Goal: Task Accomplishment & Management: Complete application form

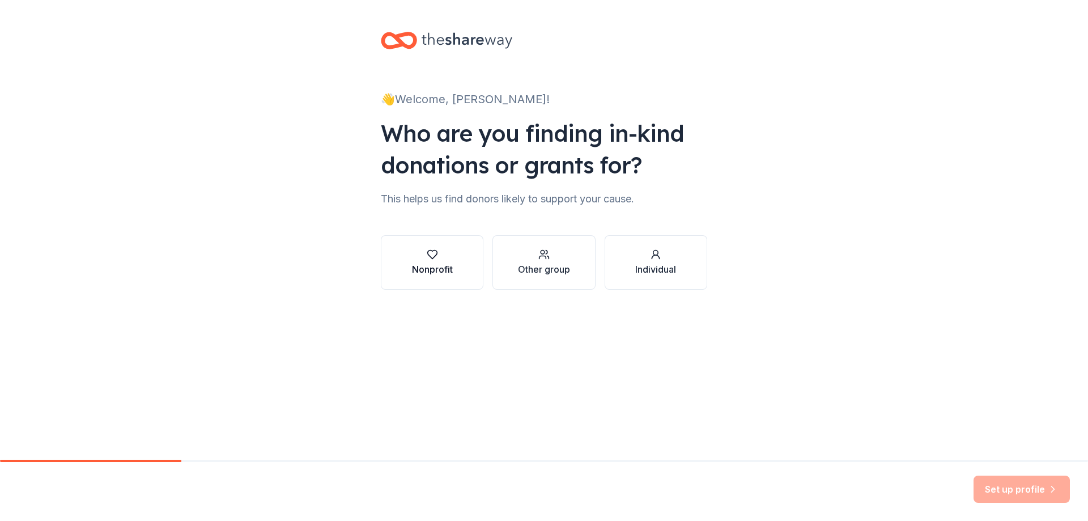
click at [444, 269] on div "Nonprofit" at bounding box center [432, 269] width 41 height 14
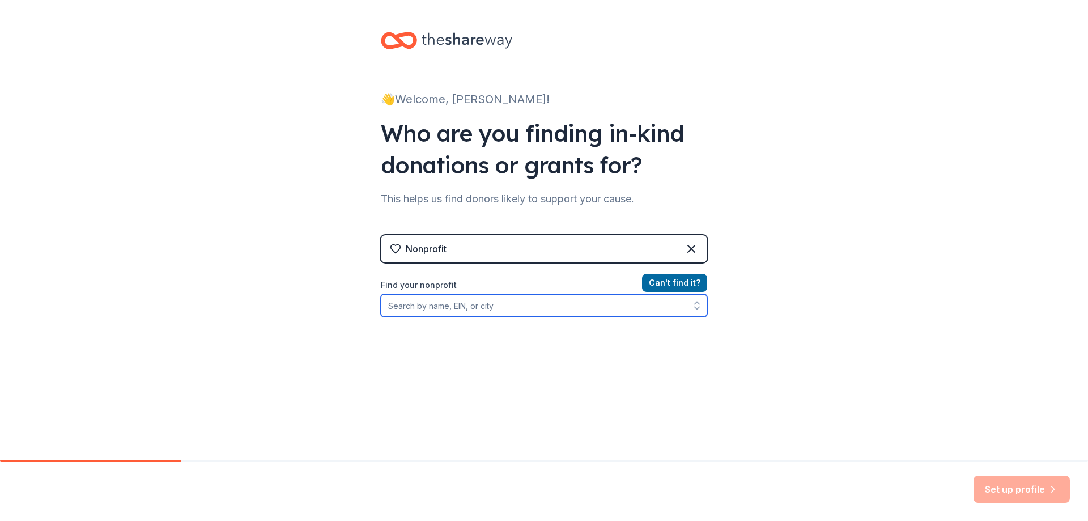
click at [405, 305] on input "Find your nonprofit" at bounding box center [544, 305] width 326 height 23
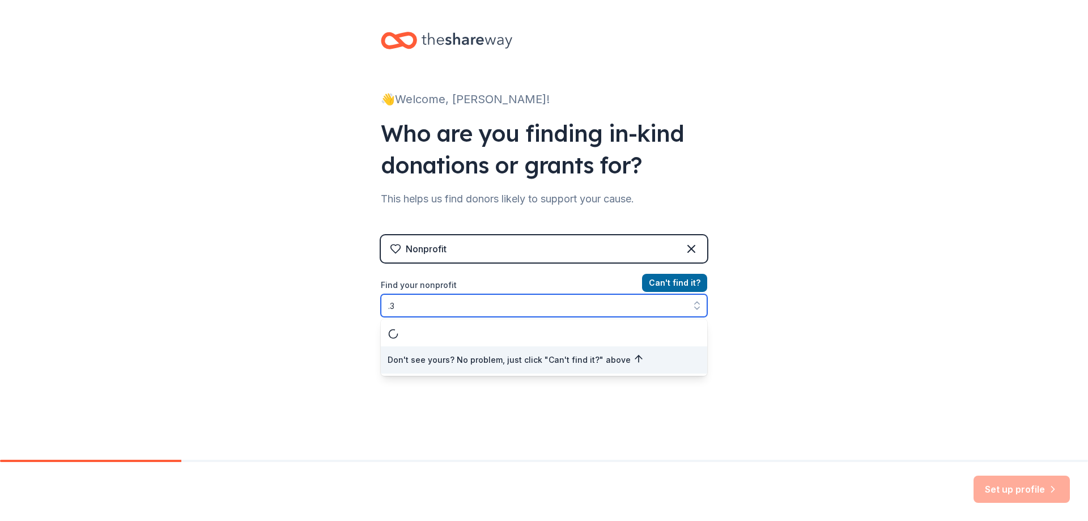
type input "."
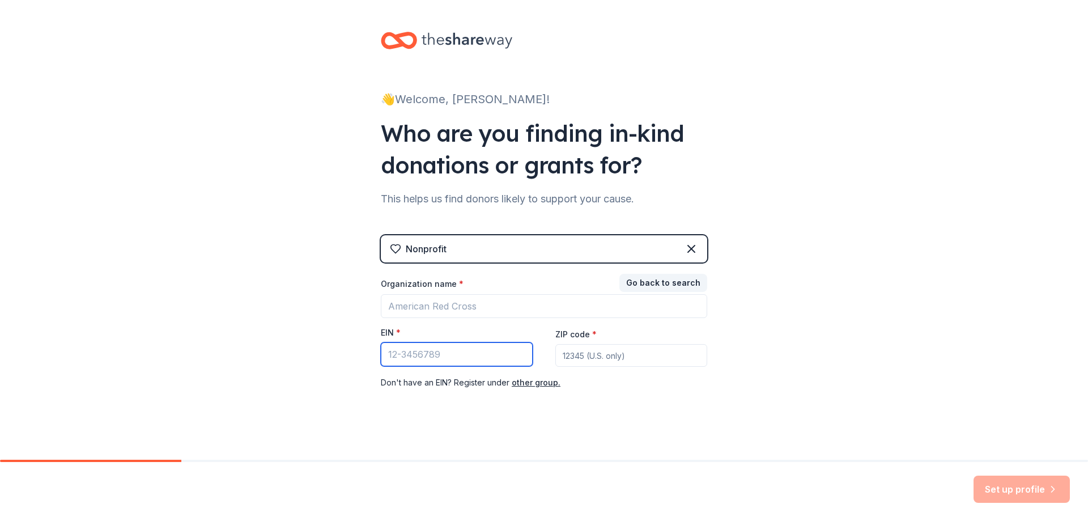
click at [400, 355] on input "EIN *" at bounding box center [457, 354] width 152 height 24
type input "[US_EMPLOYER_IDENTIFICATION_NUMBER]"
click at [597, 351] on input "ZIP code *" at bounding box center [631, 355] width 152 height 23
type input "94080"
click at [995, 485] on div "Set up profile" at bounding box center [1021, 488] width 96 height 27
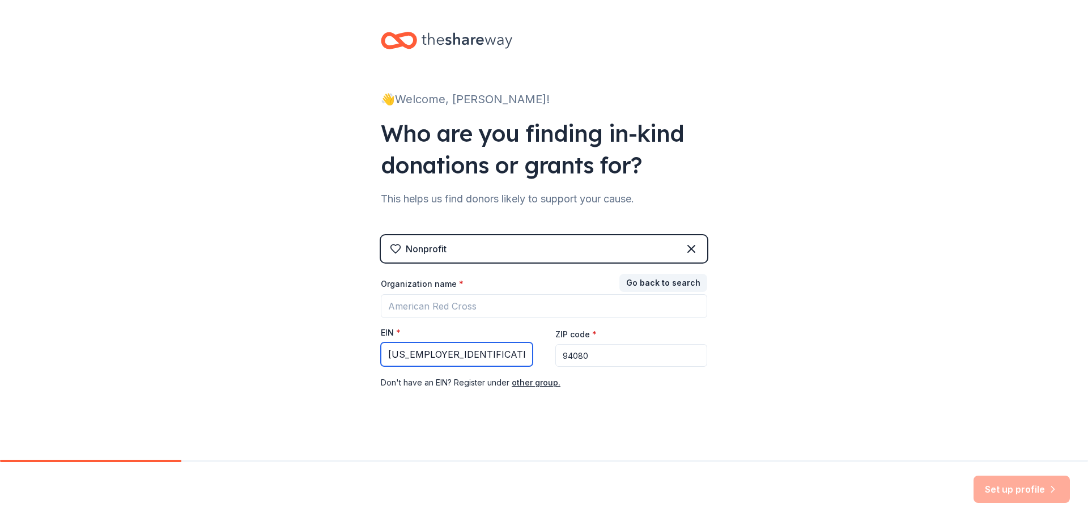
click at [399, 354] on input "39-4120771" at bounding box center [457, 354] width 152 height 24
type input "39-4120771"
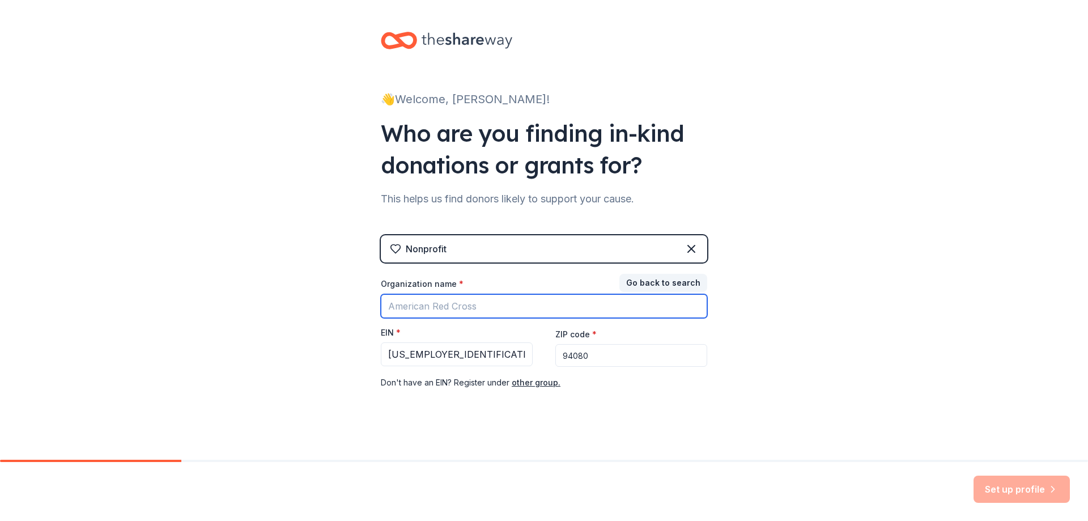
click at [415, 305] on input "Organization name *" at bounding box center [544, 306] width 326 height 24
type input "Children's Dream To Do Things Foundation"
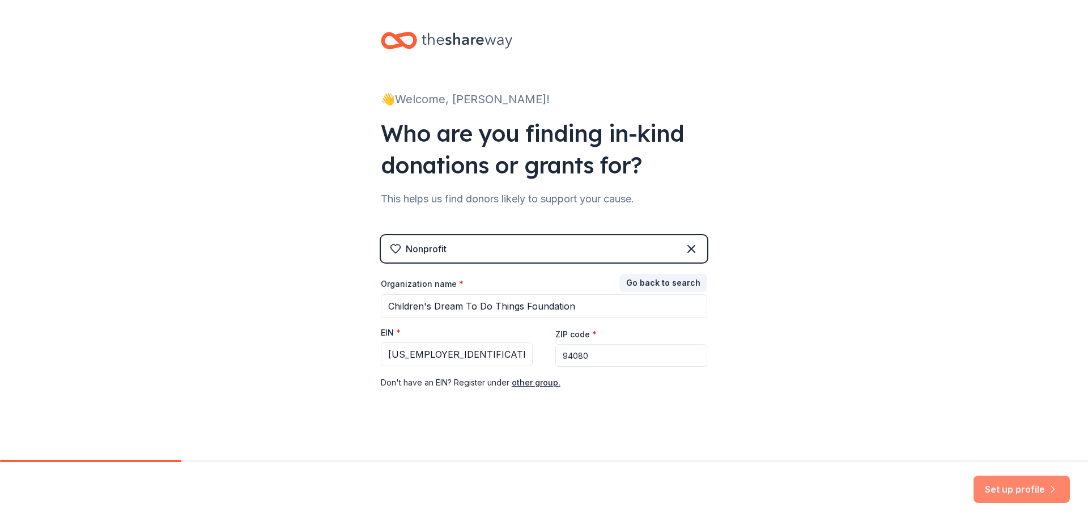
click at [1003, 491] on button "Set up profile" at bounding box center [1021, 488] width 96 height 27
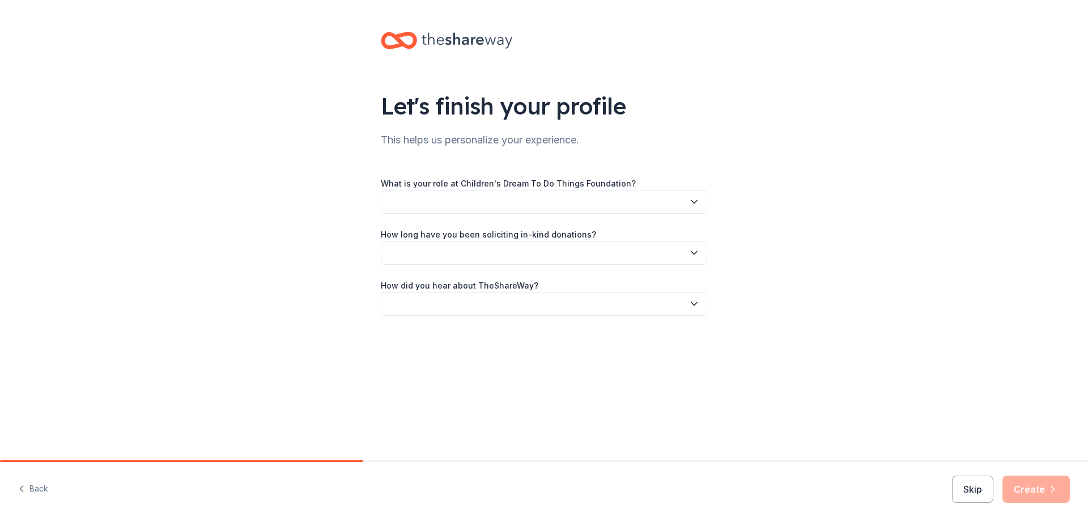
click at [569, 200] on button "button" at bounding box center [544, 202] width 326 height 24
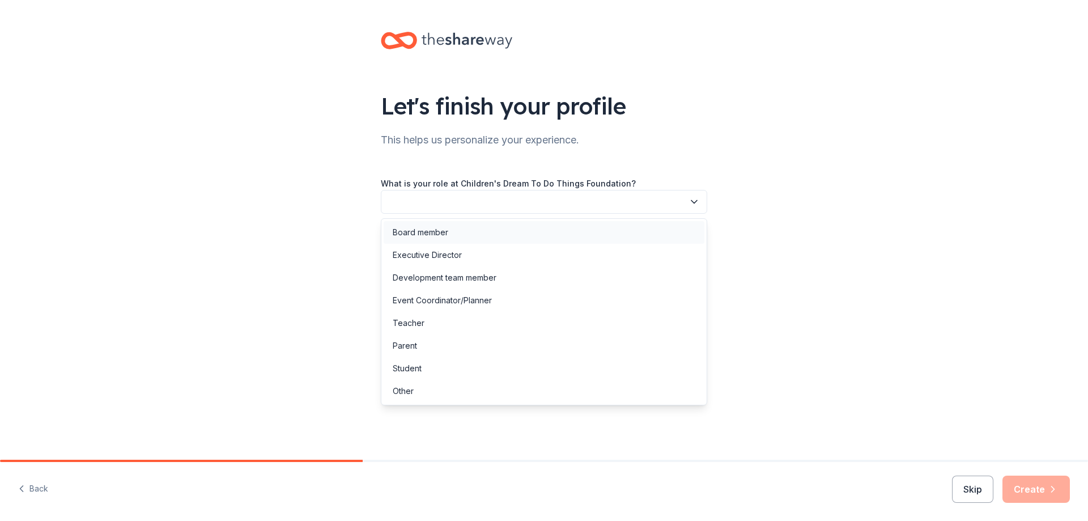
click at [463, 228] on div "Board member" at bounding box center [544, 232] width 321 height 23
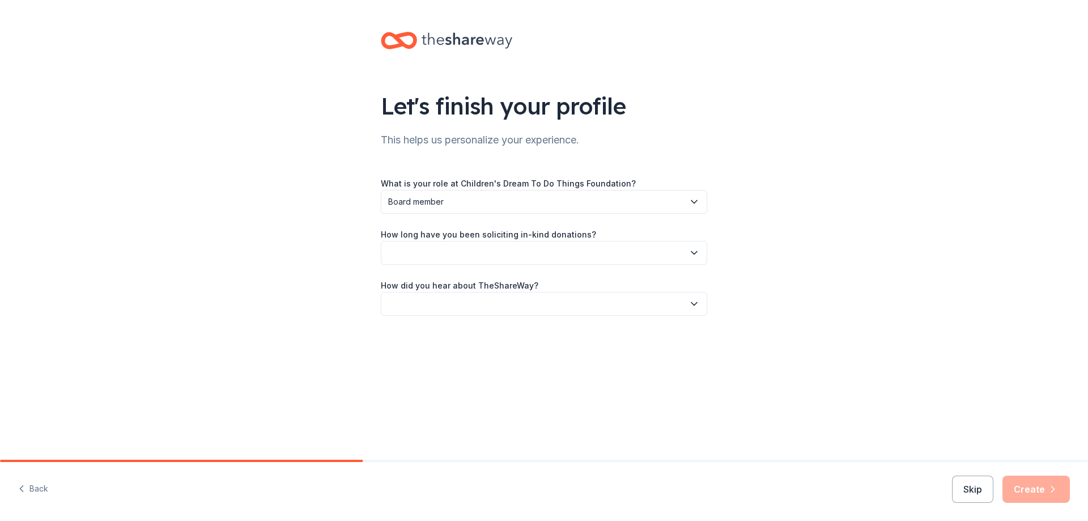
click at [488, 252] on button "button" at bounding box center [544, 253] width 326 height 24
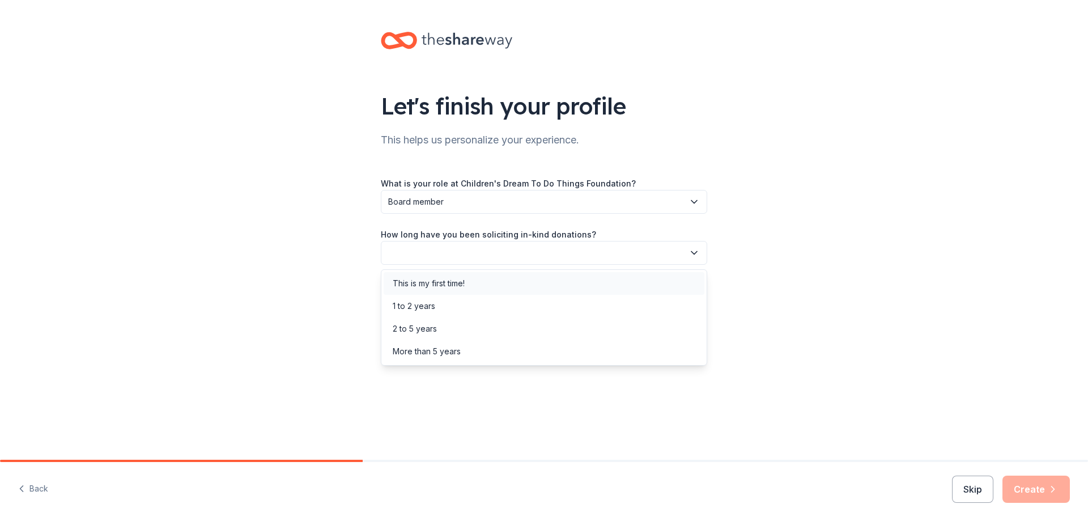
click at [473, 282] on div "This is my first time!" at bounding box center [544, 283] width 321 height 23
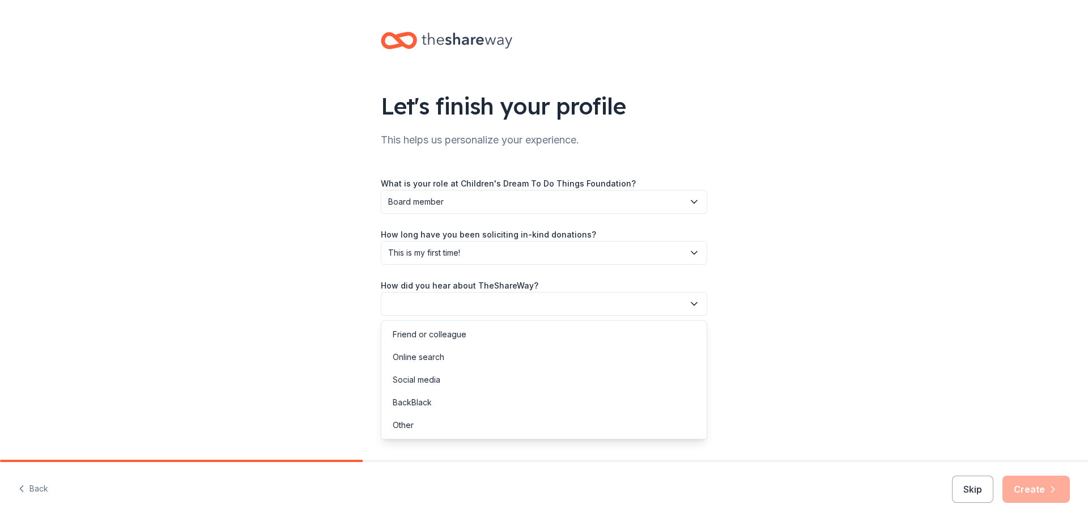
click at [455, 299] on button "button" at bounding box center [544, 304] width 326 height 24
click at [436, 353] on div "Online search" at bounding box center [419, 357] width 52 height 14
click at [458, 198] on span "Board member" at bounding box center [536, 202] width 296 height 14
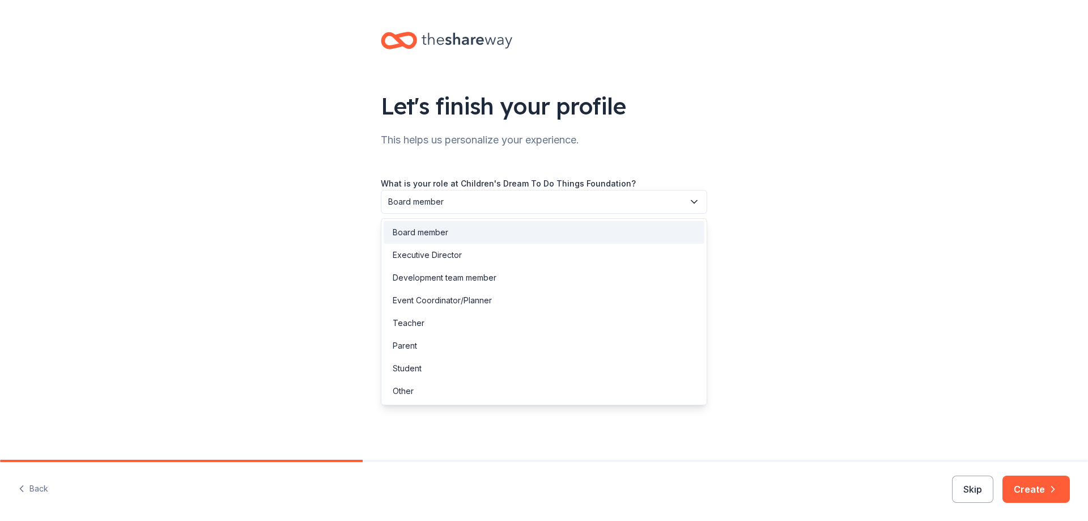
click at [459, 232] on div "Board member" at bounding box center [544, 232] width 321 height 23
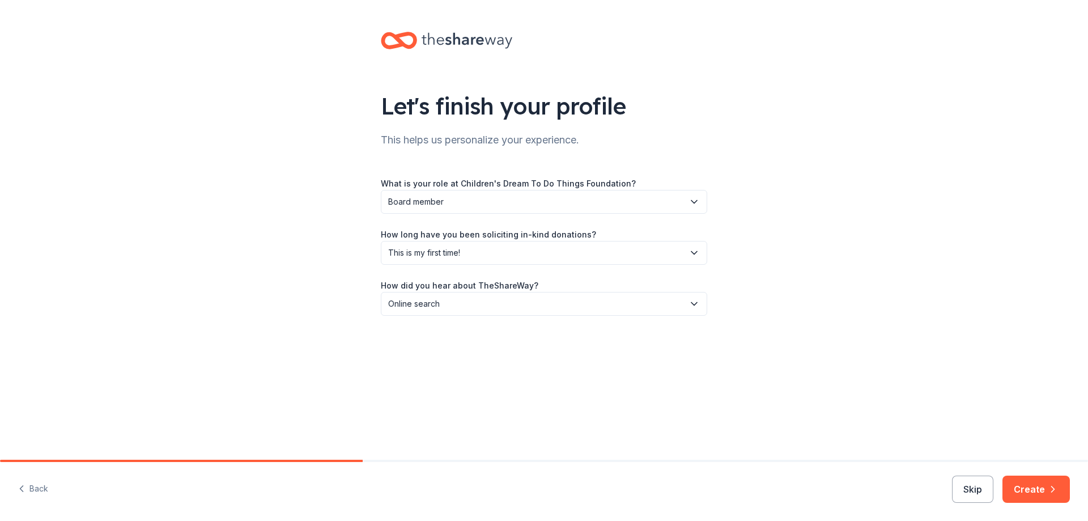
click at [455, 200] on span "Board member" at bounding box center [536, 202] width 296 height 14
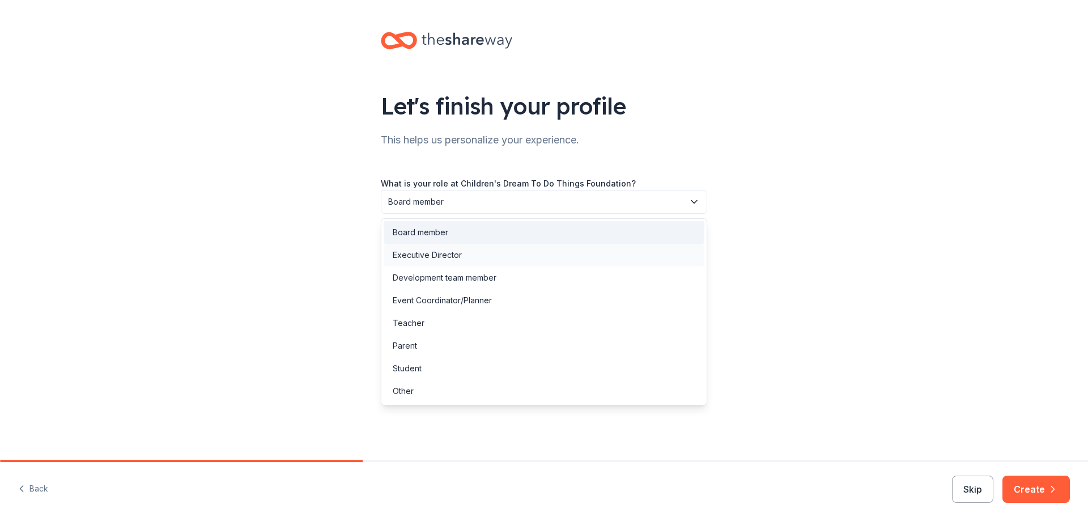
click at [454, 254] on div "Executive Director" at bounding box center [427, 255] width 69 height 14
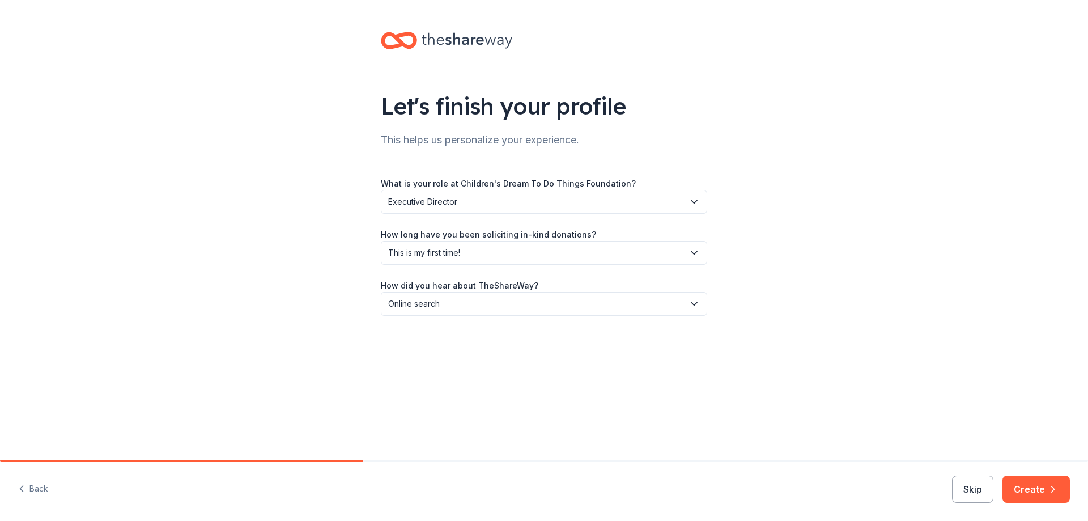
click at [475, 198] on span "Executive Director" at bounding box center [536, 202] width 296 height 14
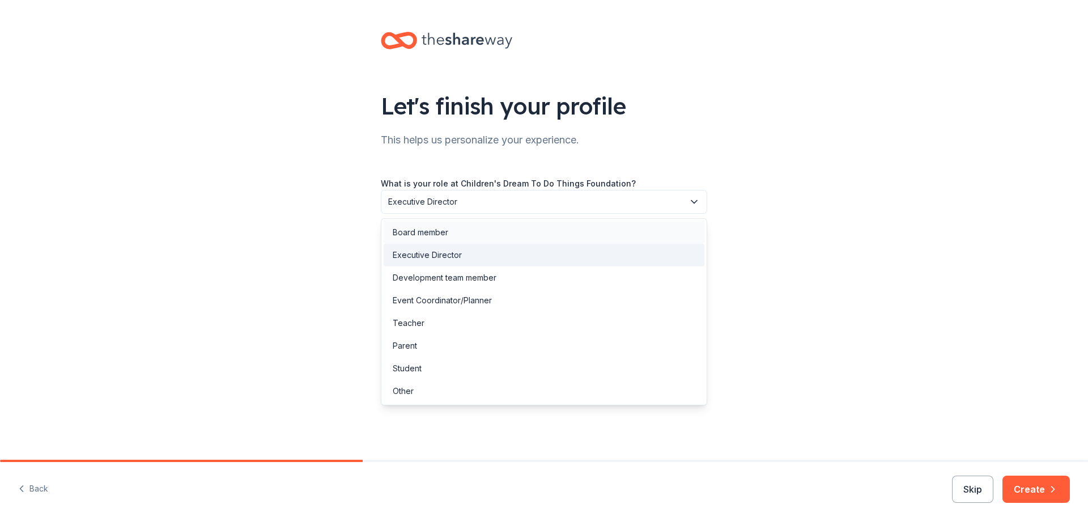
click at [458, 230] on div "Board member" at bounding box center [544, 232] width 321 height 23
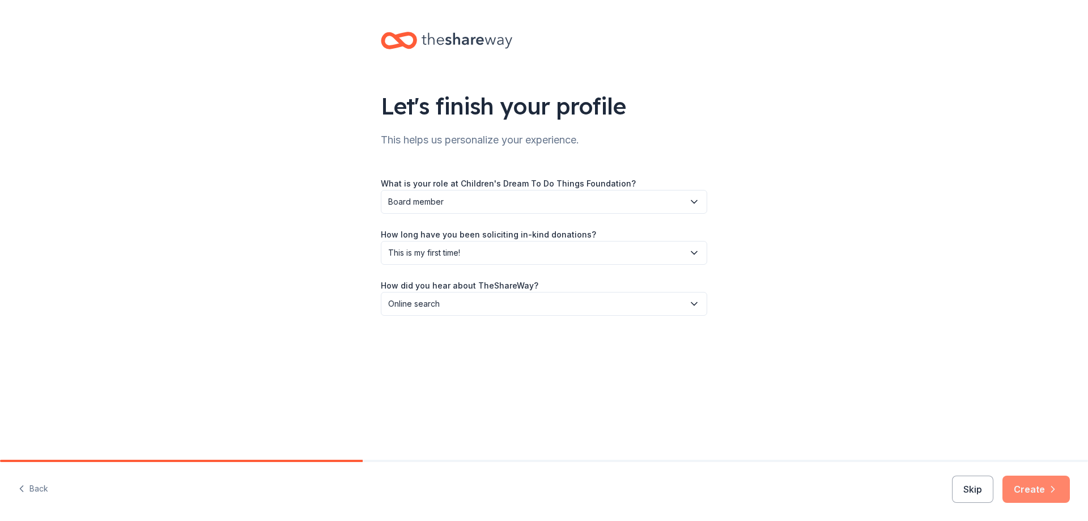
click at [1028, 485] on button "Create" at bounding box center [1035, 488] width 67 height 27
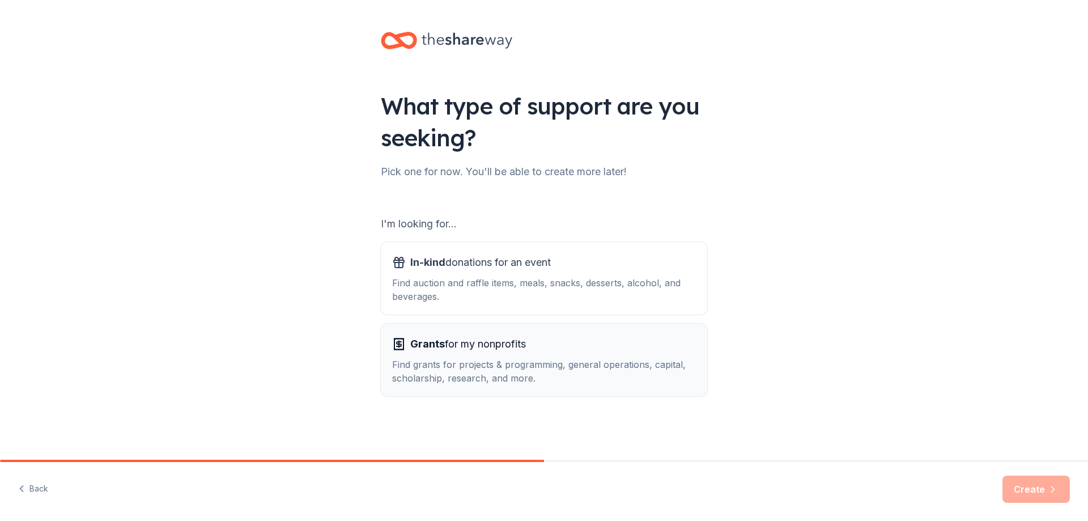
click at [463, 359] on div "Find grants for projects & programming, general operations, capital, scholarshi…" at bounding box center [544, 370] width 304 height 27
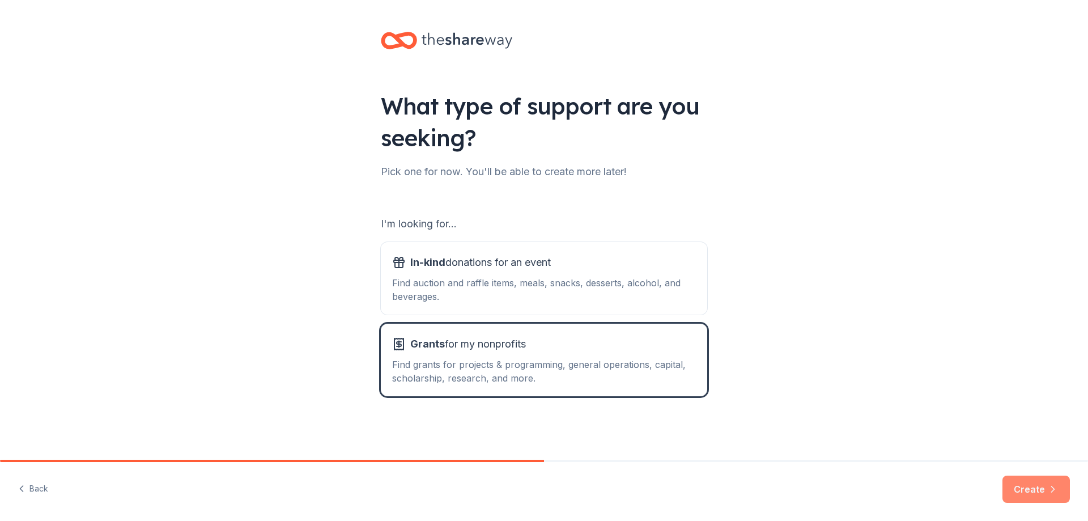
click at [1028, 488] on button "Create" at bounding box center [1035, 488] width 67 height 27
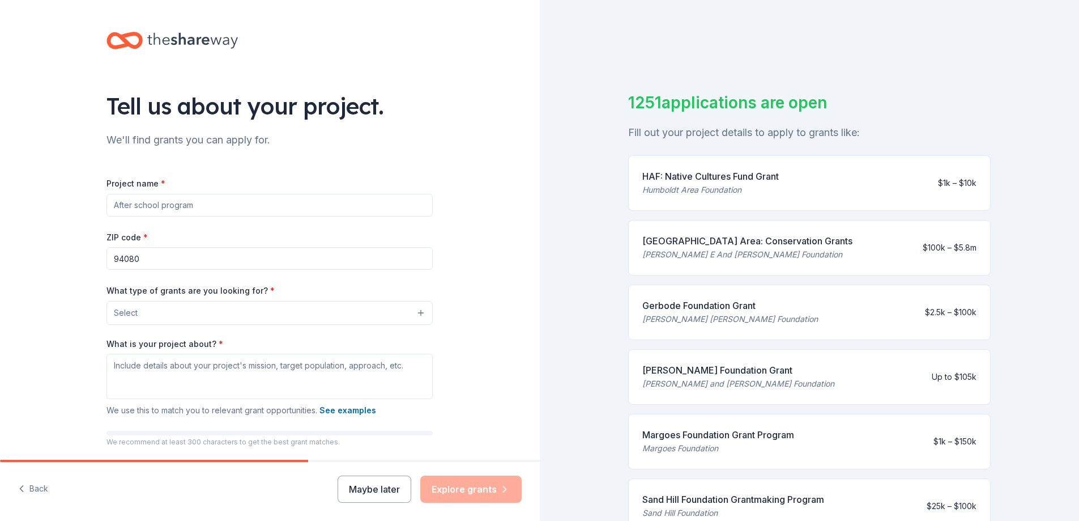
click at [122, 206] on input "Project name *" at bounding box center [270, 205] width 326 height 23
type input "C"
type input "H"
type input "After school program for teens and troubled teens"
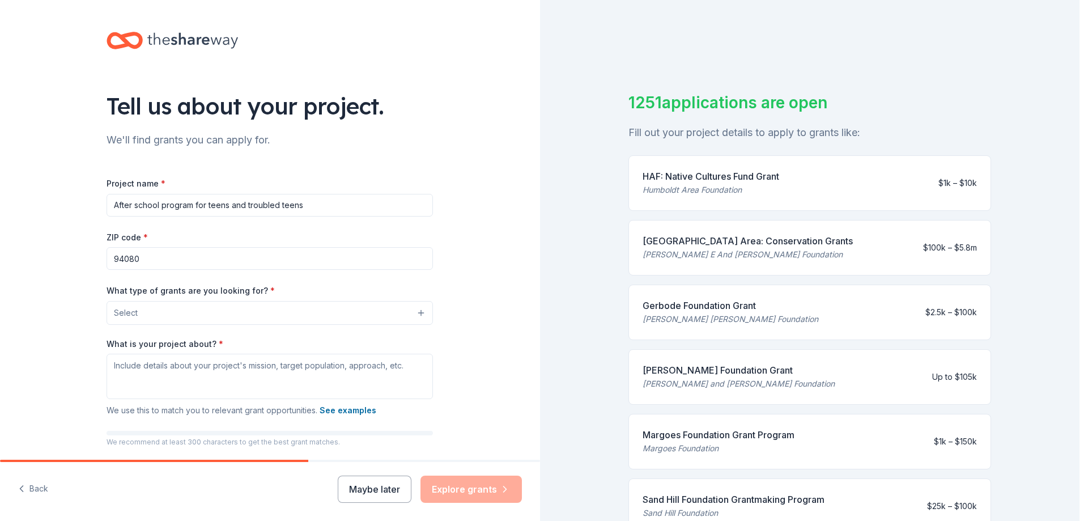
click at [131, 313] on span "Select" at bounding box center [126, 313] width 24 height 14
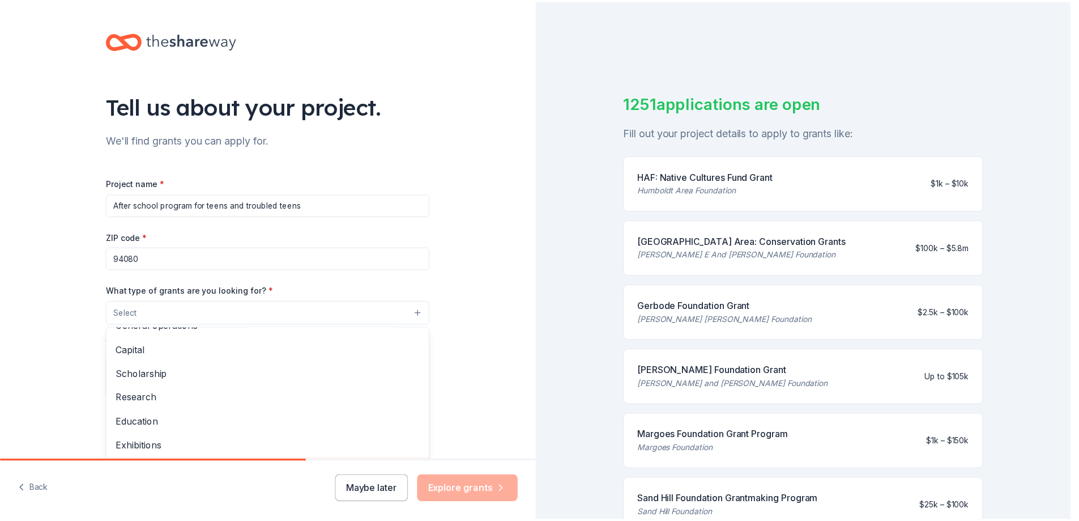
scroll to position [20, 0]
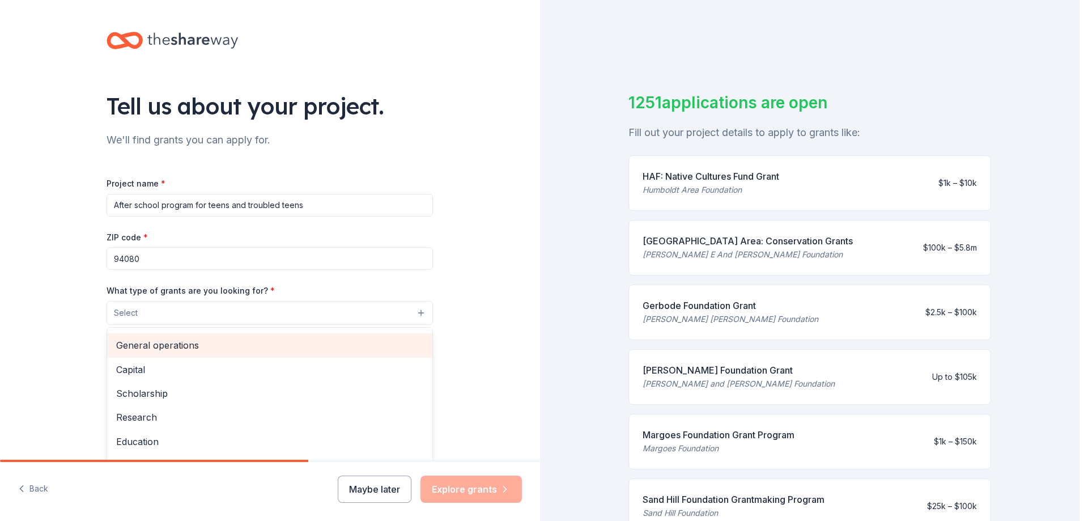
click at [191, 343] on span "General operations" at bounding box center [269, 345] width 307 height 15
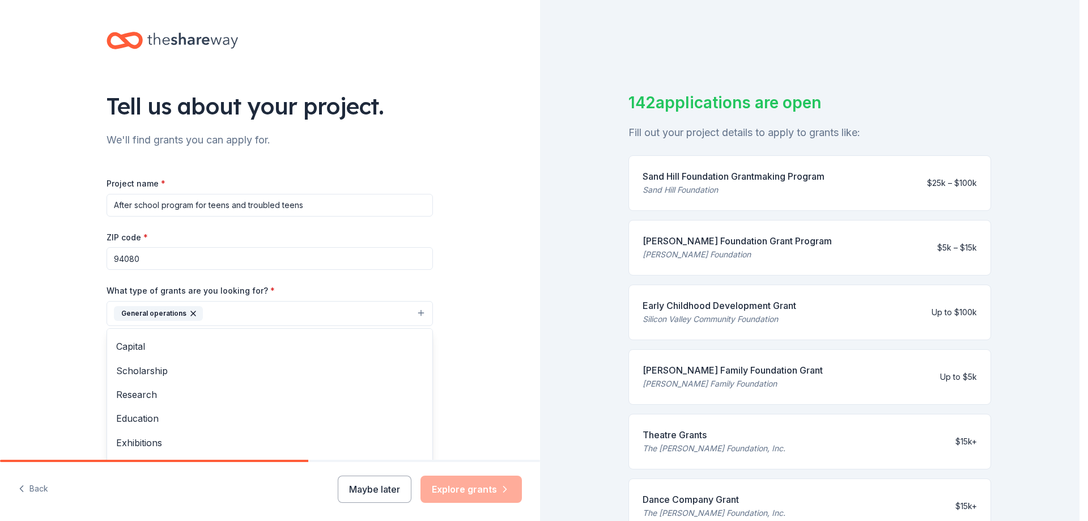
click at [11, 328] on div "Tell us about your project. We'll find grants you can apply for. Project name *…" at bounding box center [270, 271] width 540 height 543
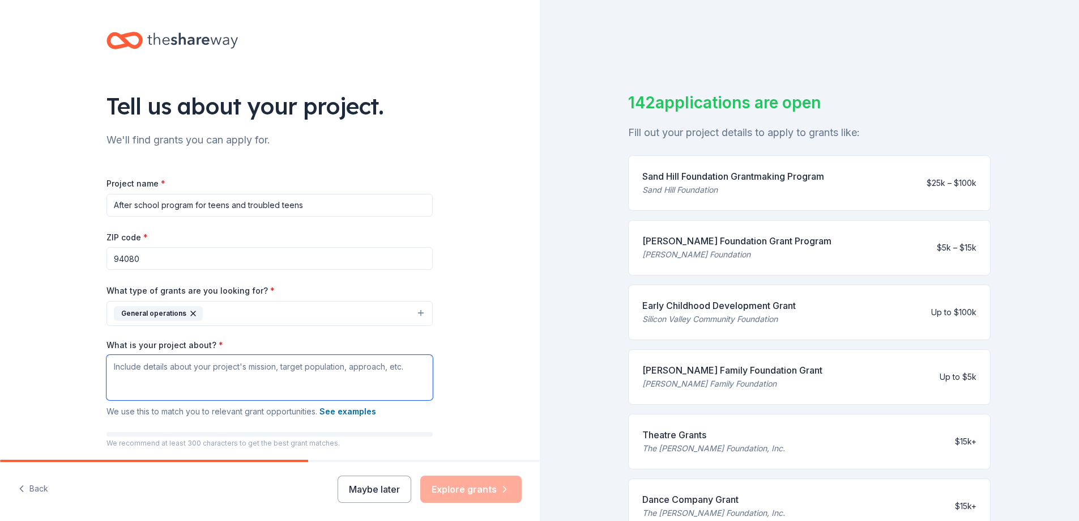
click at [114, 365] on textarea "What is your project about? *" at bounding box center [270, 377] width 326 height 45
type textarea "To create an after and weekend program"
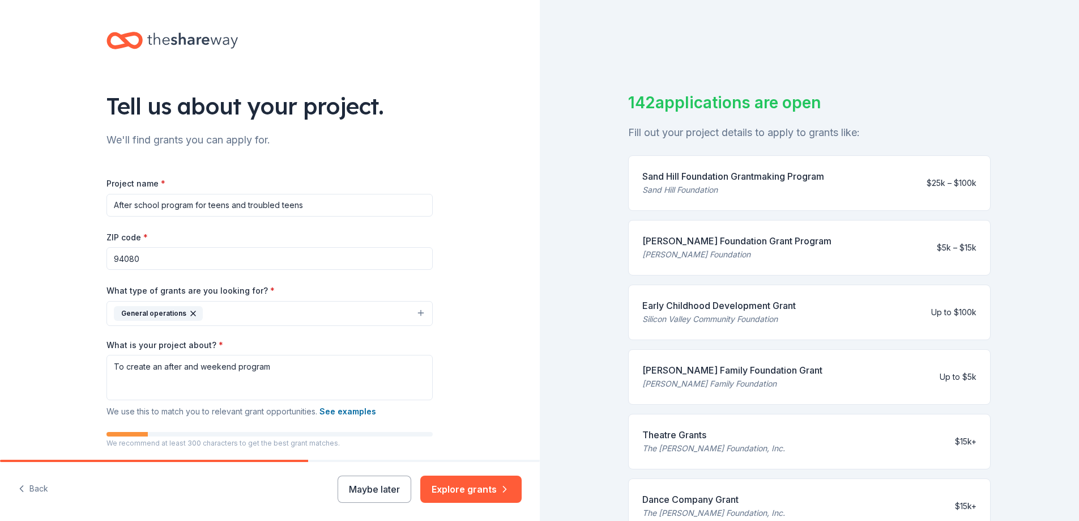
click at [109, 203] on input "After school program for teens and troubled teens" at bounding box center [270, 205] width 326 height 23
click at [168, 205] on input "An sfter school program for teens and troubled teens" at bounding box center [270, 205] width 326 height 23
click at [287, 205] on input "An sfter school and weekend program for teens and troubled teens" at bounding box center [270, 205] width 326 height 23
type input "An sfter school and weekend program for teens."
click at [178, 365] on textarea "To create an after and weekend program" at bounding box center [270, 377] width 326 height 45
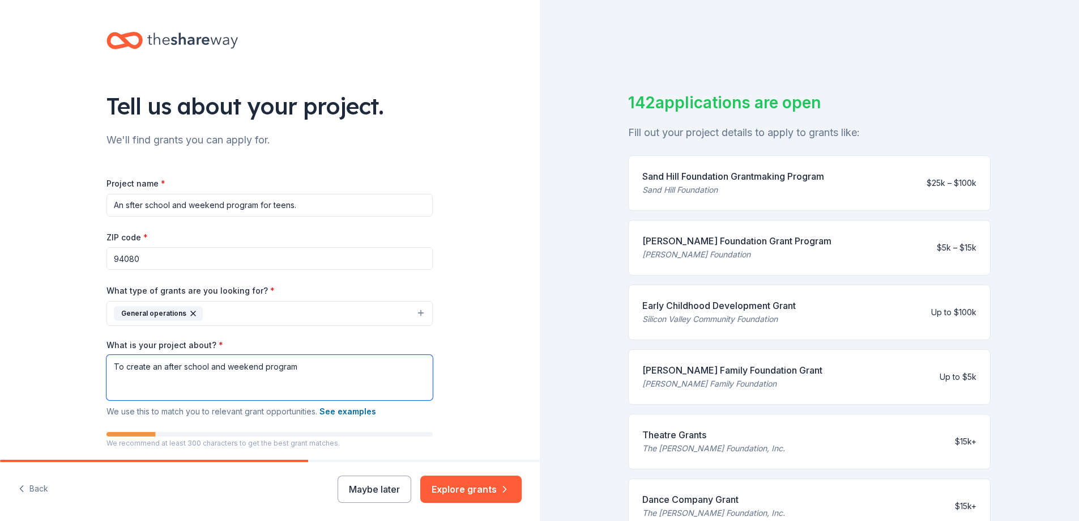
click at [299, 366] on textarea "To create an after school and weekend program" at bounding box center [270, 377] width 326 height 45
click at [156, 365] on textarea "To create an after school and weekend program for teens to hang out, spend time…" at bounding box center [270, 377] width 326 height 45
type textarea "To create free after school and weekend program for teens to hang out, spend ti…"
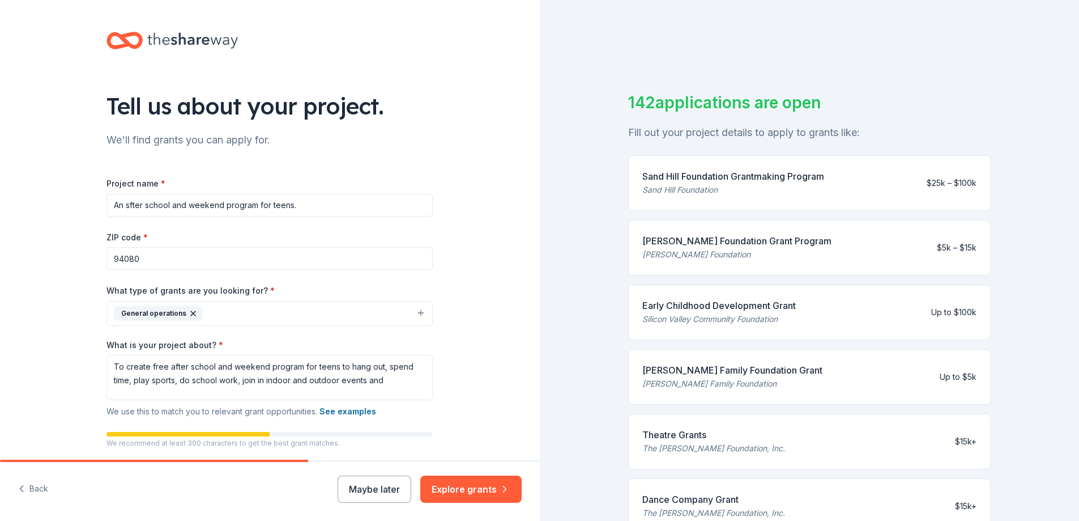
click at [120, 203] on input "An sfter school and weekend program for teens." at bounding box center [270, 205] width 326 height 23
type input "A free after school and weekend program for teens."
click at [147, 365] on textarea "To create free after school and weekend program for teens to hang out, spend ti…" at bounding box center [270, 377] width 326 height 45
click at [118, 367] on textarea "To create a free after school and weekend program for teens to hang out, spend …" at bounding box center [270, 377] width 326 height 45
click at [366, 378] on textarea "This is a free after school and weekend program for teens to hang out, spend ti…" at bounding box center [270, 377] width 326 height 45
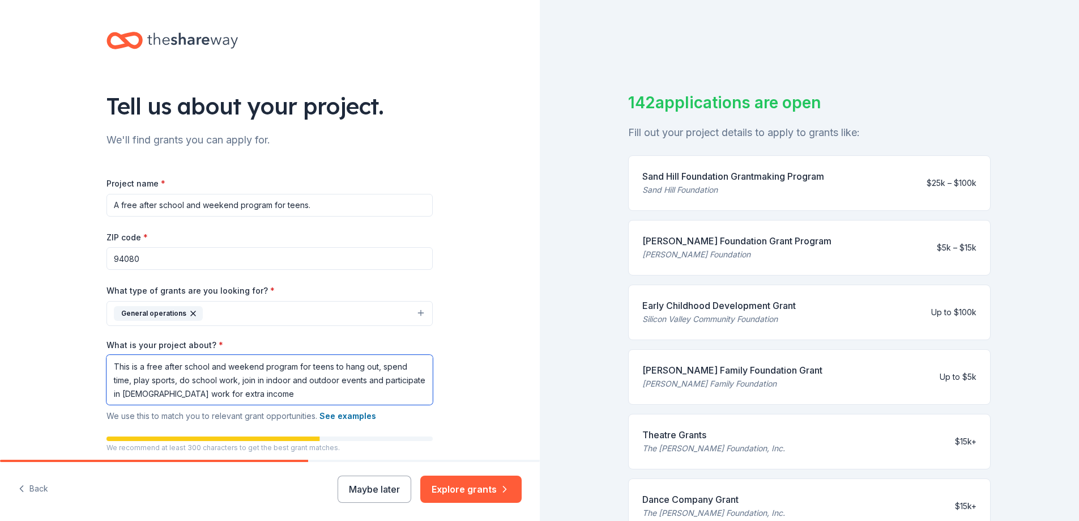
click at [380, 380] on textarea "This is a free after school and weekend program for teens to hang out, spend ti…" at bounding box center [270, 380] width 326 height 50
click at [130, 393] on textarea "This is a free after school and weekend program for teens to hang out, spend ti…" at bounding box center [270, 380] width 326 height 50
drag, startPoint x: 130, startPoint y: 393, endPoint x: 245, endPoint y: 393, distance: 115.0
click at [245, 393] on textarea "This is a free after school and weekend program for teens to hang out, spend ti…" at bounding box center [270, 380] width 326 height 50
click at [190, 394] on textarea "This is a free after school and weekend program for teens to hang out, spend ti…" at bounding box center [270, 380] width 326 height 50
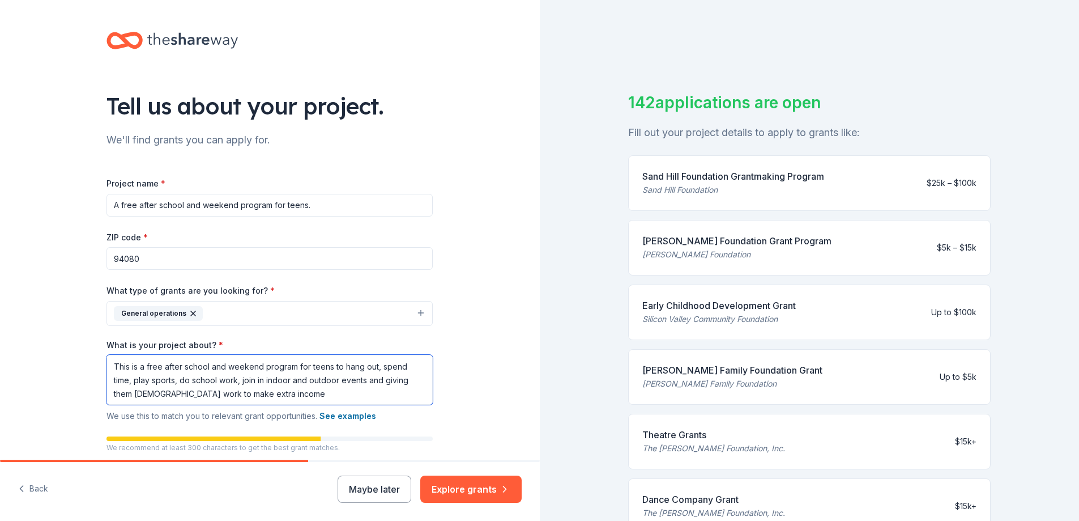
click at [276, 393] on textarea "This is a free after school and weekend program for teens to hang out, spend ti…" at bounding box center [270, 380] width 326 height 50
click at [381, 394] on textarea "This is a free after school and weekend program for teens to hang out, spend ti…" at bounding box center [270, 380] width 326 height 50
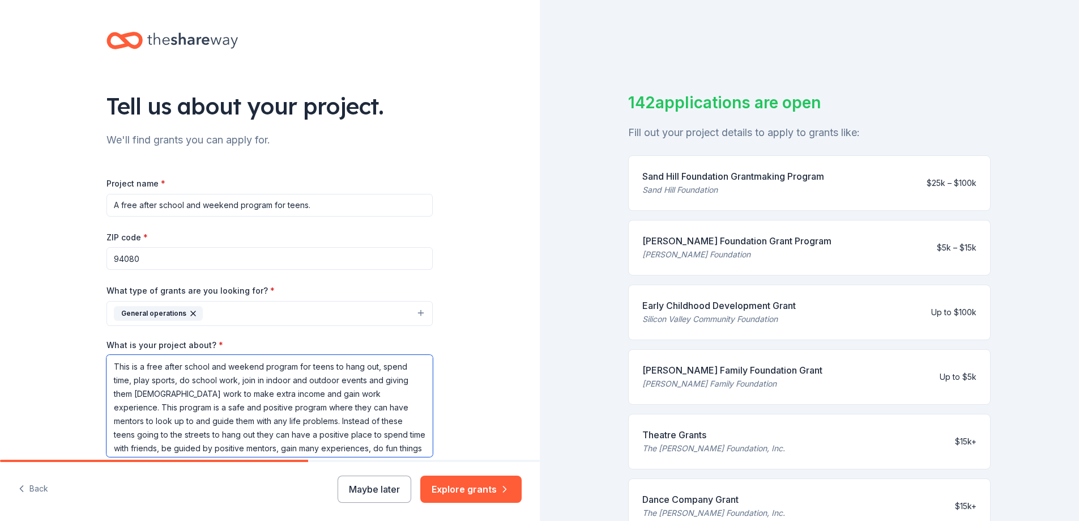
click at [411, 446] on textarea "This is a free after school and weekend program for teens to hang out, spend ti…" at bounding box center [270, 406] width 326 height 102
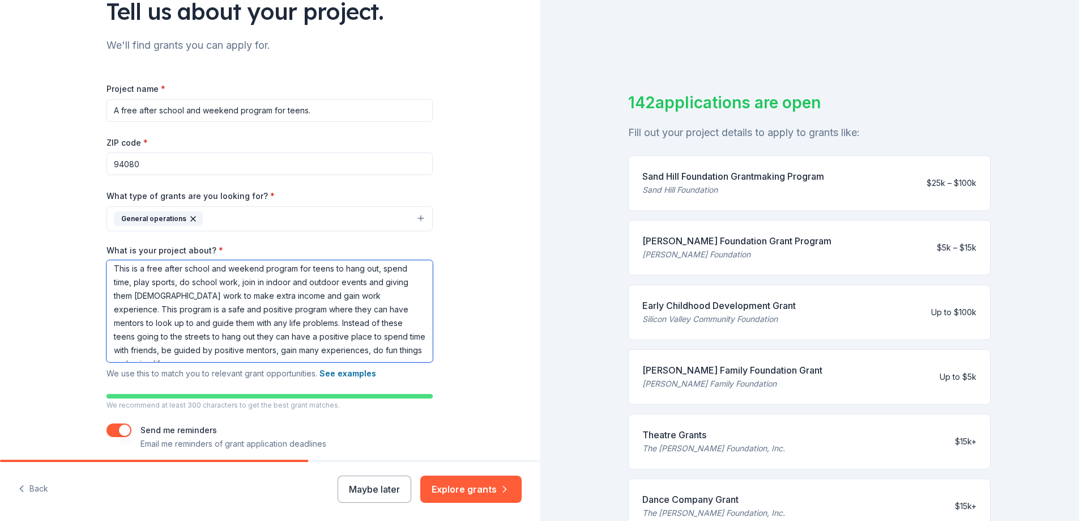
scroll to position [140, 0]
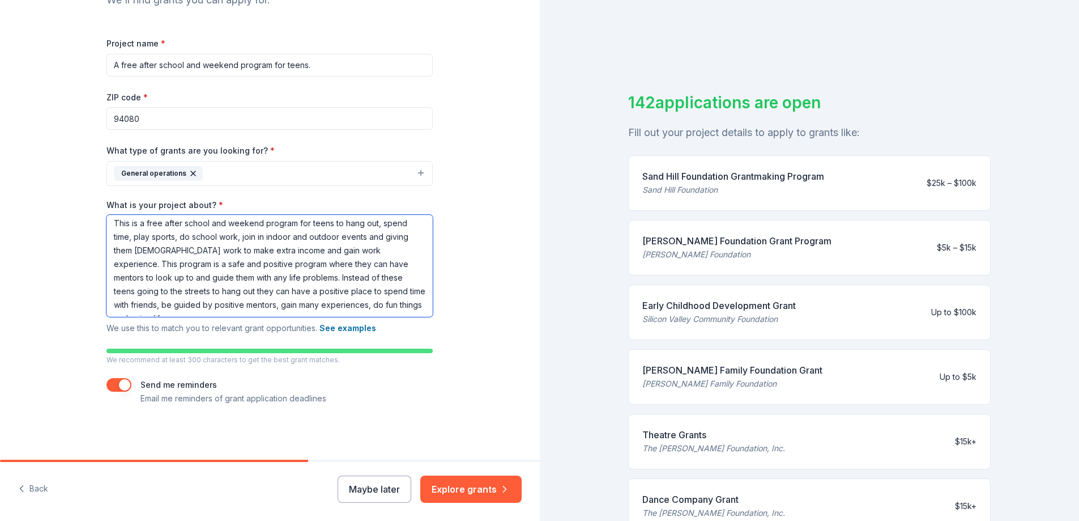
drag, startPoint x: 108, startPoint y: 364, endPoint x: 415, endPoint y: 309, distance: 311.8
click at [415, 309] on textarea "This is a free after school and weekend program for teens to hang out, spend ti…" at bounding box center [270, 266] width 326 height 102
type textarea "This is a free after school and weekend program for teens to hang out, spend ti…"
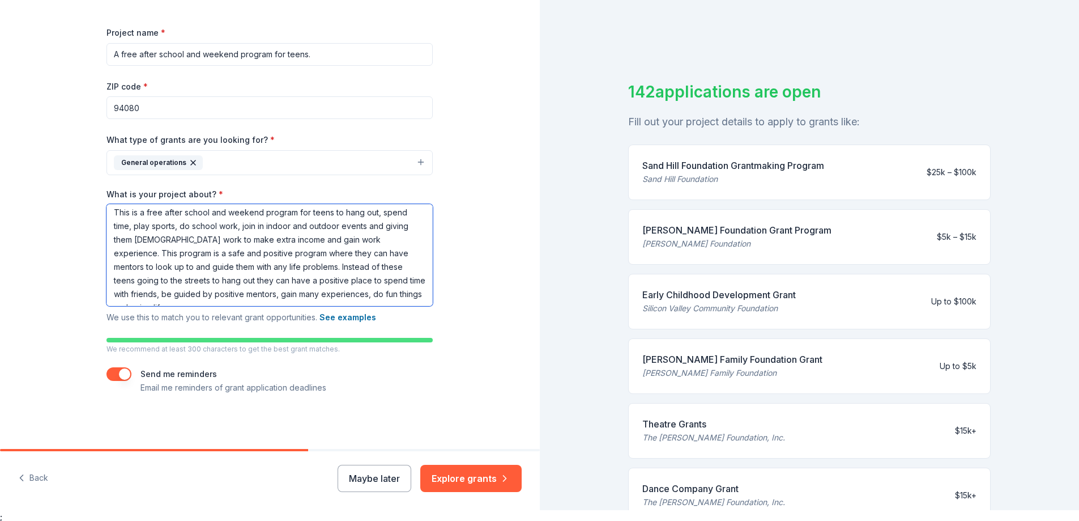
scroll to position [14, 0]
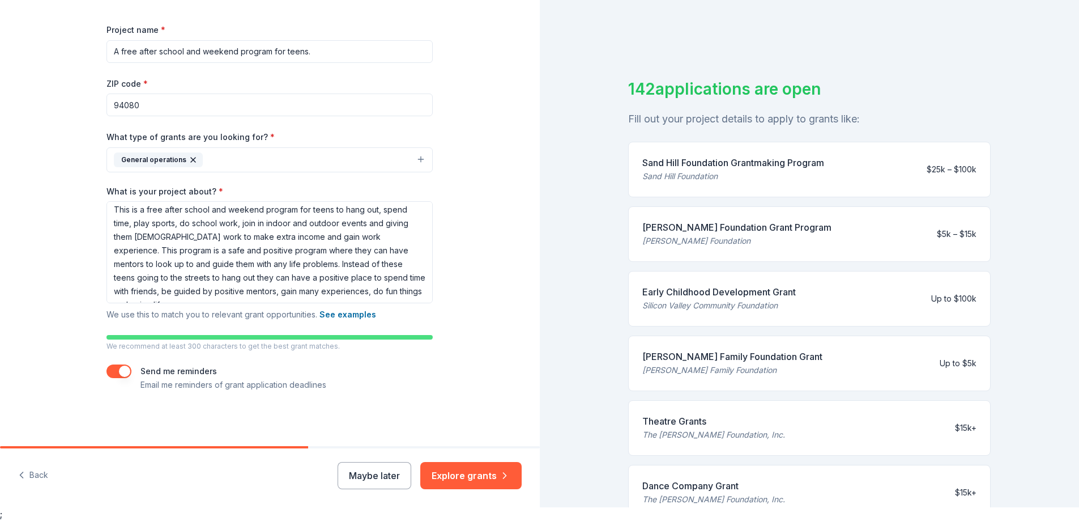
click at [485, 287] on div "Tell us about your project. We'll find grants you can apply for. Project name *…" at bounding box center [270, 145] width 540 height 599
click at [468, 474] on button "Explore grants" at bounding box center [470, 475] width 101 height 27
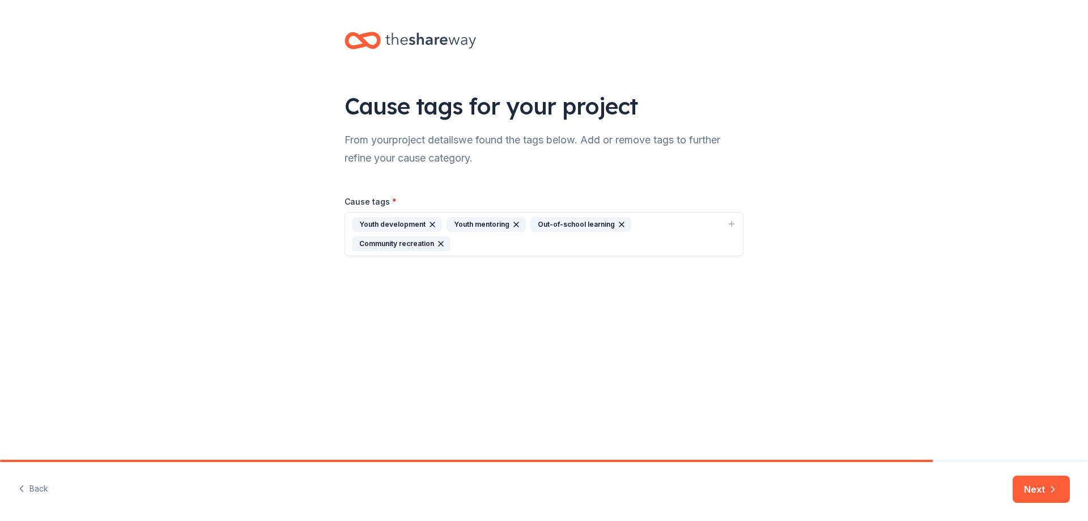
click at [382, 244] on div "Community recreation" at bounding box center [401, 243] width 99 height 15
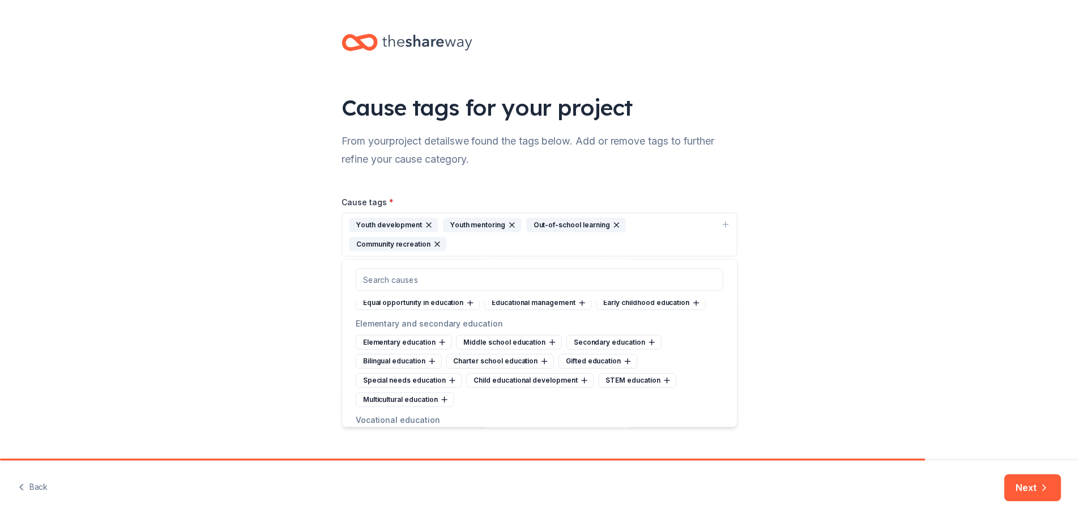
scroll to position [566, 0]
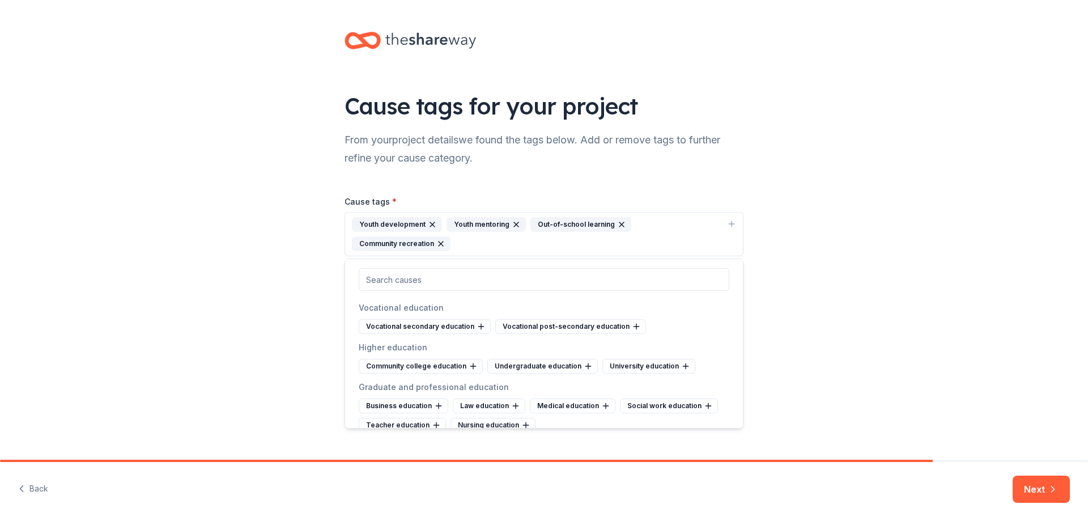
click at [113, 275] on div "Cause tags for your project From your project details we found the tags below. …" at bounding box center [544, 155] width 1088 height 310
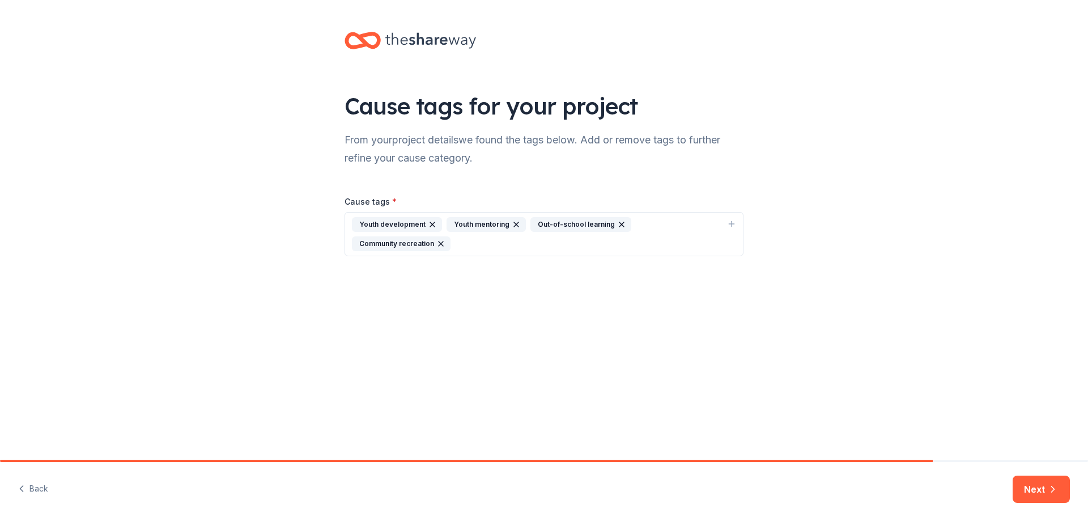
click at [378, 246] on div "Community recreation" at bounding box center [401, 243] width 99 height 15
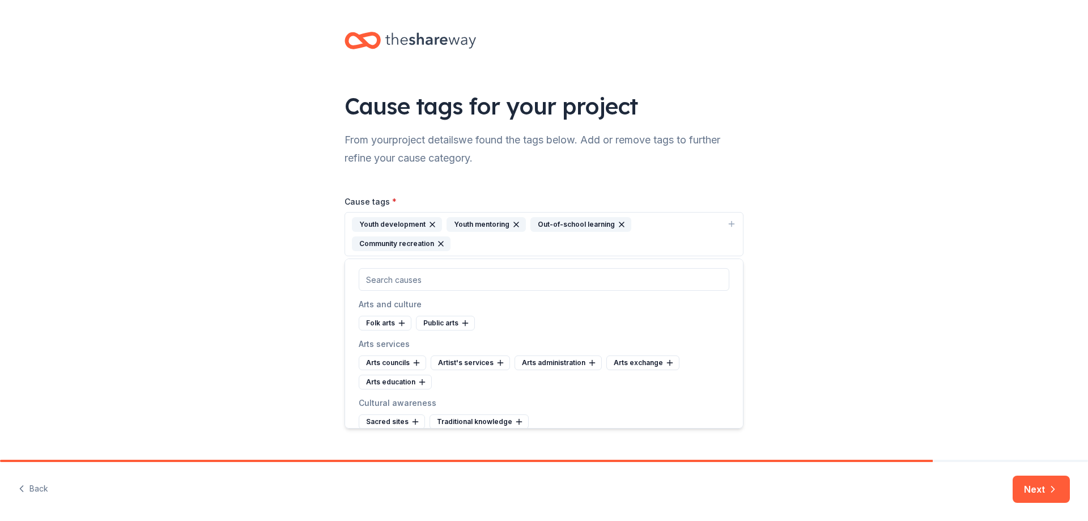
click at [893, 368] on div "Cause tags for your project From your project details we found the tags below. …" at bounding box center [544, 229] width 1088 height 459
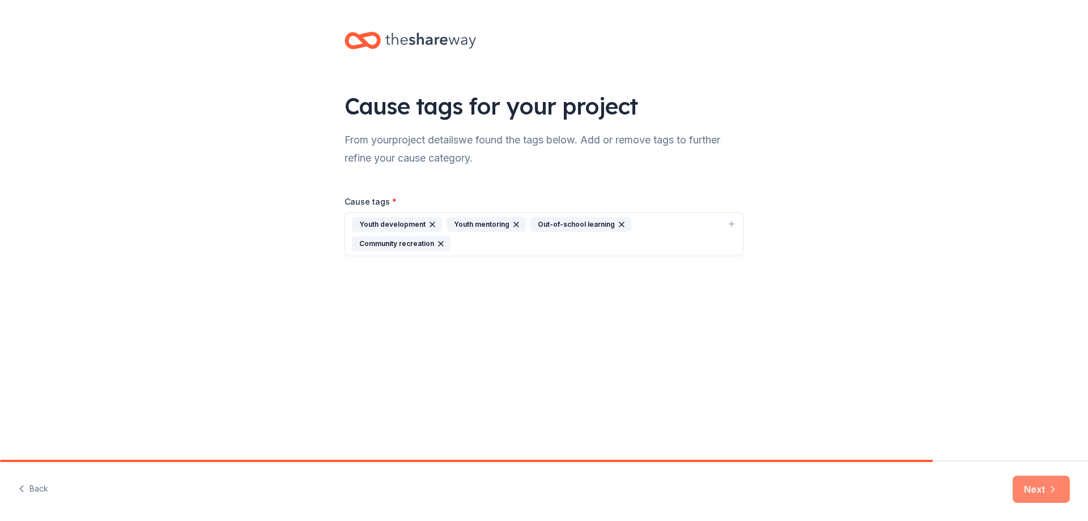
click at [1037, 488] on button "Next" at bounding box center [1040, 488] width 57 height 27
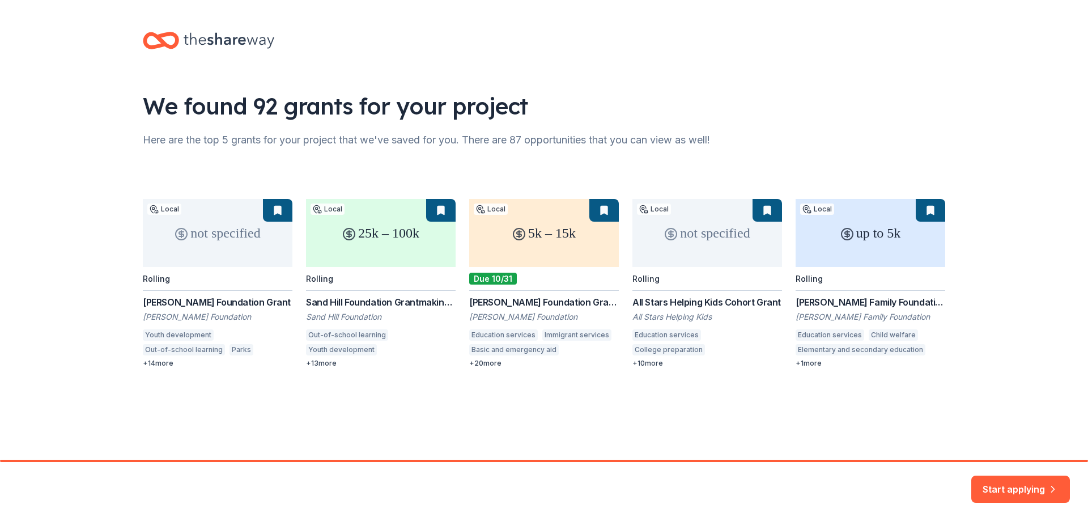
click at [215, 250] on div "not specified Local Rolling S. H. Cowell Foundation Grant S H Cowell Foundation…" at bounding box center [544, 283] width 802 height 169
click at [197, 312] on div "not specified Local Rolling S. H. Cowell Foundation Grant S H Cowell Foundation…" at bounding box center [544, 283] width 802 height 169
click at [189, 347] on div "not specified Local Rolling S. H. Cowell Foundation Grant S H Cowell Foundation…" at bounding box center [544, 283] width 802 height 169
click at [167, 364] on div "not specified Local Rolling S. H. Cowell Foundation Grant S H Cowell Foundation…" at bounding box center [544, 283] width 802 height 169
click at [224, 223] on div "not specified Local Rolling S. H. Cowell Foundation Grant S H Cowell Foundation…" at bounding box center [544, 283] width 802 height 169
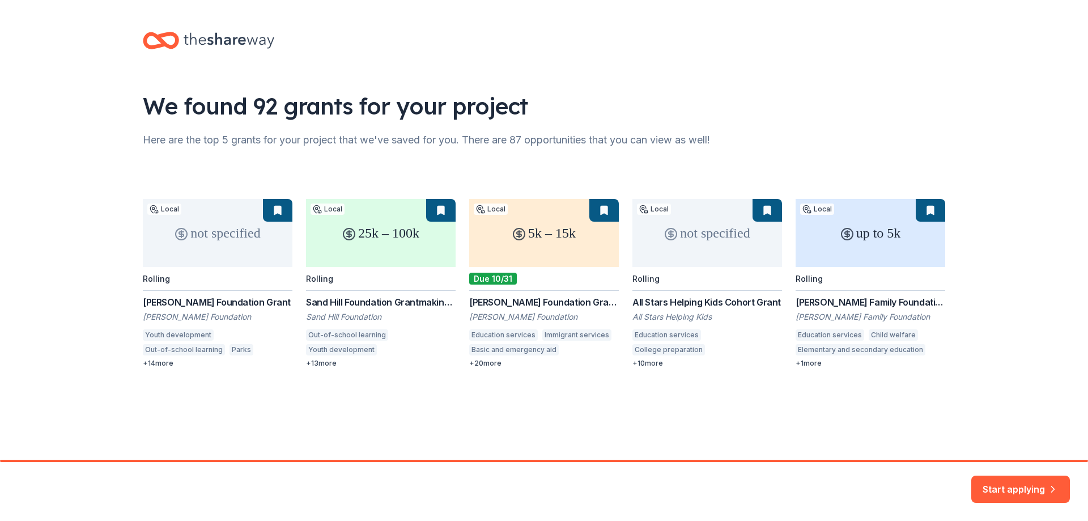
click at [220, 209] on div "not specified Local Rolling S. H. Cowell Foundation Grant S H Cowell Foundation…" at bounding box center [544, 283] width 802 height 169
click at [269, 208] on div "not specified Local Rolling S. H. Cowell Foundation Grant S H Cowell Foundation…" at bounding box center [544, 283] width 802 height 169
click at [164, 212] on div "not specified Local Rolling S. H. Cowell Foundation Grant S H Cowell Foundation…" at bounding box center [544, 283] width 802 height 169
click at [172, 254] on div "not specified Local Rolling S. H. Cowell Foundation Grant S H Cowell Foundation…" at bounding box center [544, 283] width 802 height 169
click at [218, 252] on div "not specified Local Rolling S. H. Cowell Foundation Grant S H Cowell Foundation…" at bounding box center [544, 283] width 802 height 169
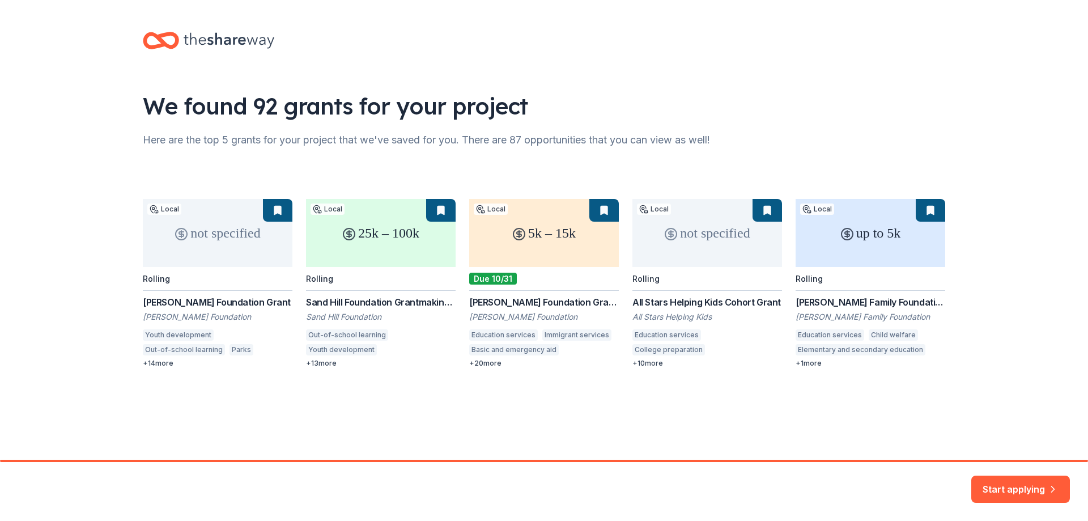
click at [222, 245] on div "not specified Local Rolling S. H. Cowell Foundation Grant S H Cowell Foundation…" at bounding box center [544, 283] width 802 height 169
click at [379, 236] on div "not specified Local Rolling S. H. Cowell Foundation Grant S H Cowell Foundation…" at bounding box center [544, 283] width 802 height 169
click at [369, 272] on div "not specified Local Rolling S. H. Cowell Foundation Grant S H Cowell Foundation…" at bounding box center [544, 283] width 802 height 169
click at [362, 298] on div "not specified Local Rolling S. H. Cowell Foundation Grant S H Cowell Foundation…" at bounding box center [544, 283] width 802 height 169
click at [349, 336] on div "not specified Local Rolling S. H. Cowell Foundation Grant S H Cowell Foundation…" at bounding box center [544, 283] width 802 height 169
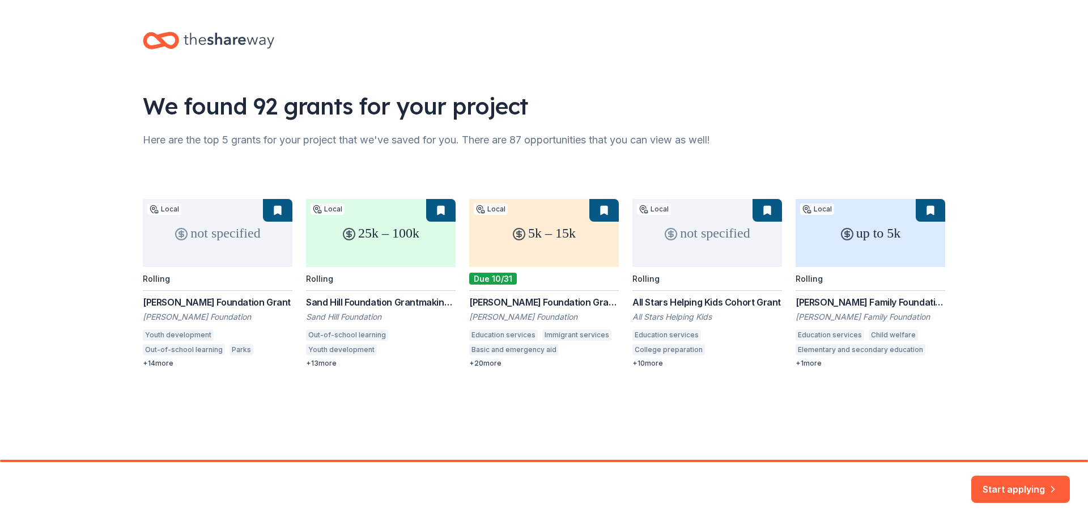
click at [339, 357] on div "not specified Local Rolling S. H. Cowell Foundation Grant S H Cowell Foundation…" at bounding box center [544, 283] width 802 height 169
click at [1014, 480] on button "Start applying" at bounding box center [1020, 488] width 99 height 27
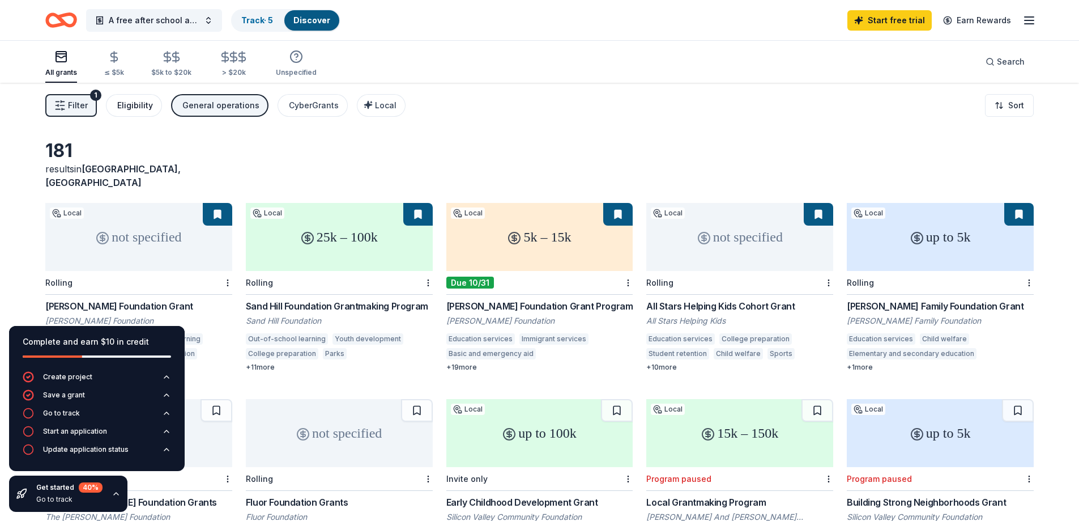
click at [134, 106] on div "Eligibility" at bounding box center [135, 106] width 36 height 14
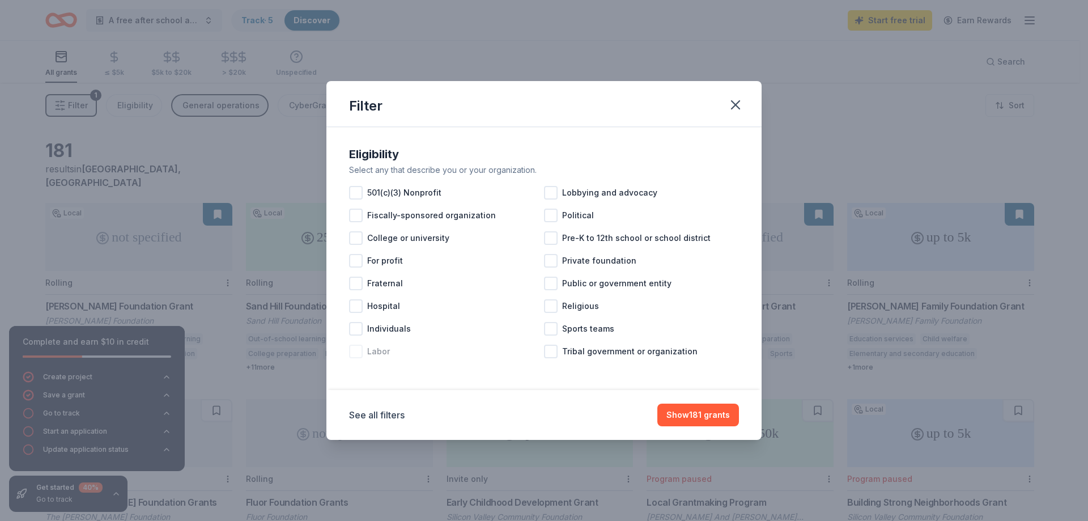
click at [357, 348] on div at bounding box center [356, 351] width 14 height 14
click at [359, 326] on div at bounding box center [356, 329] width 14 height 14
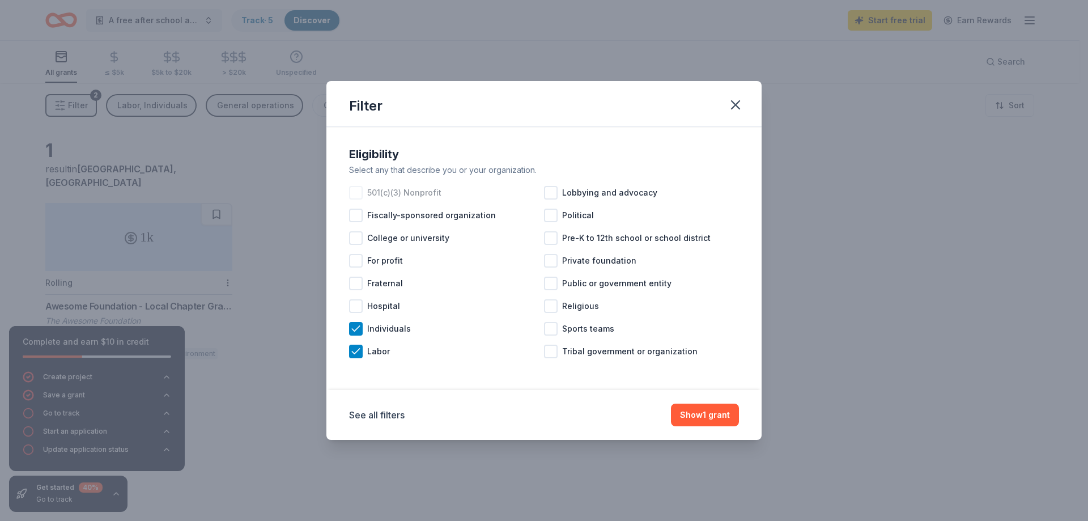
click at [356, 192] on div at bounding box center [356, 193] width 14 height 14
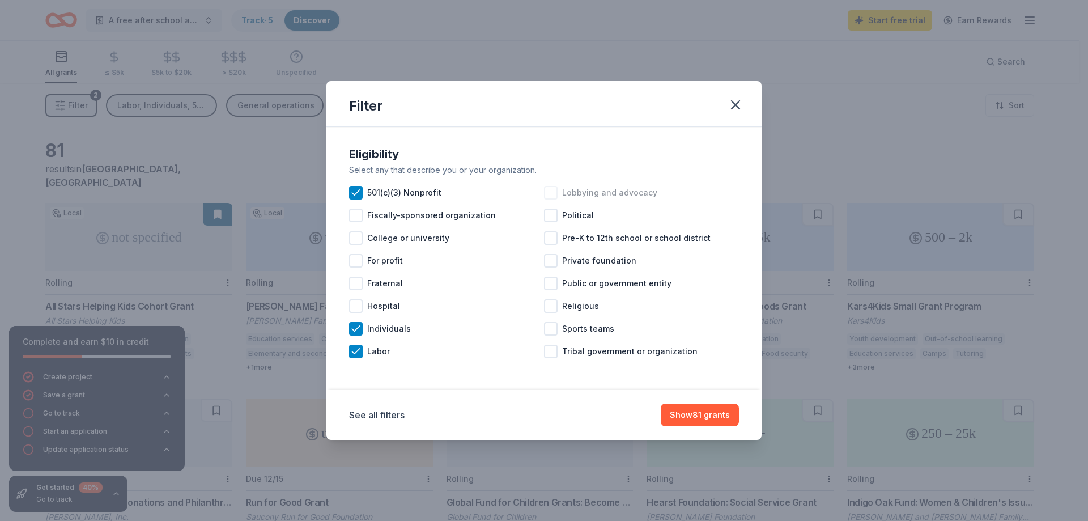
click at [547, 193] on div at bounding box center [551, 193] width 14 height 14
click at [551, 259] on div at bounding box center [551, 261] width 14 height 14
click at [549, 306] on div at bounding box center [551, 306] width 14 height 14
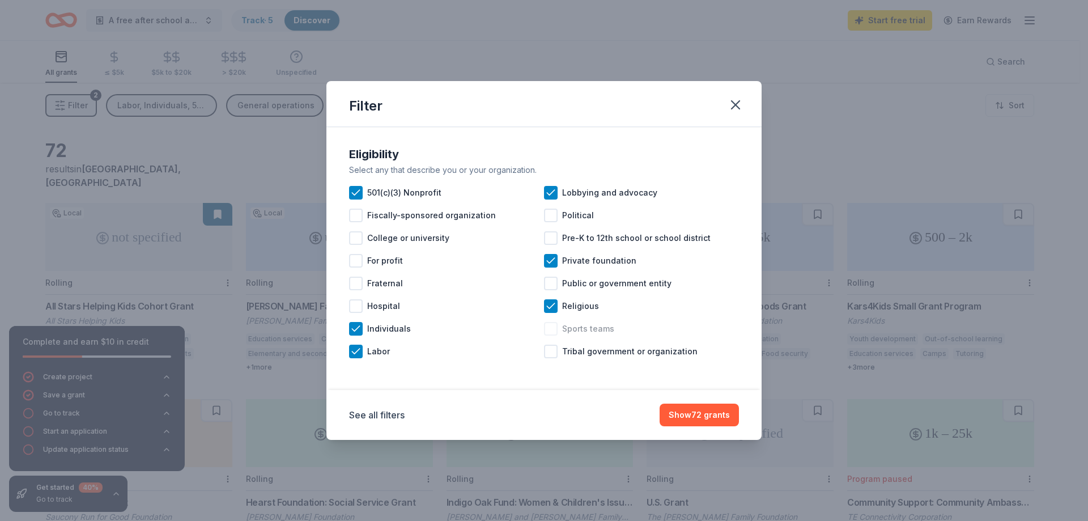
click at [551, 327] on div at bounding box center [551, 329] width 14 height 14
click at [693, 413] on button "Show 72 grants" at bounding box center [698, 414] width 79 height 23
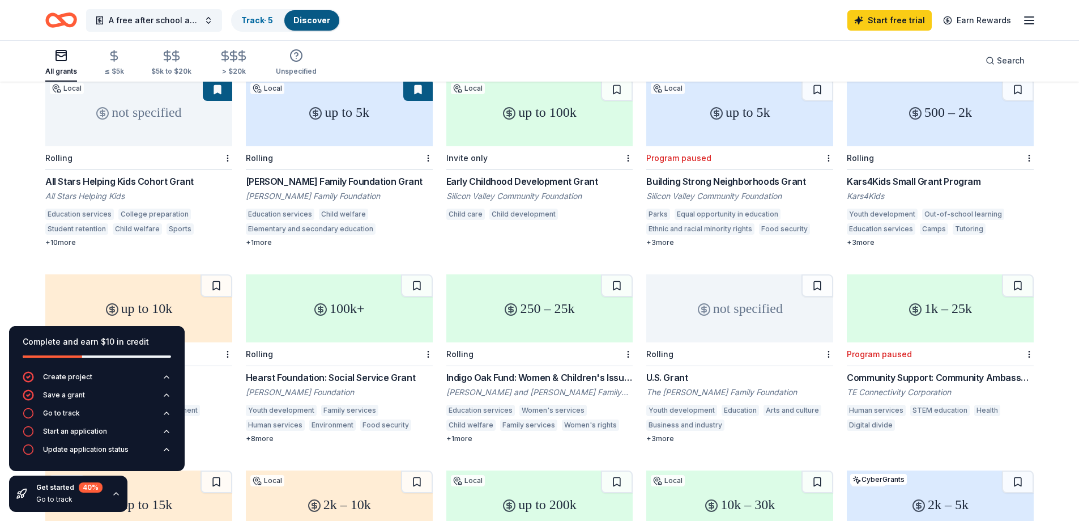
scroll to position [57, 0]
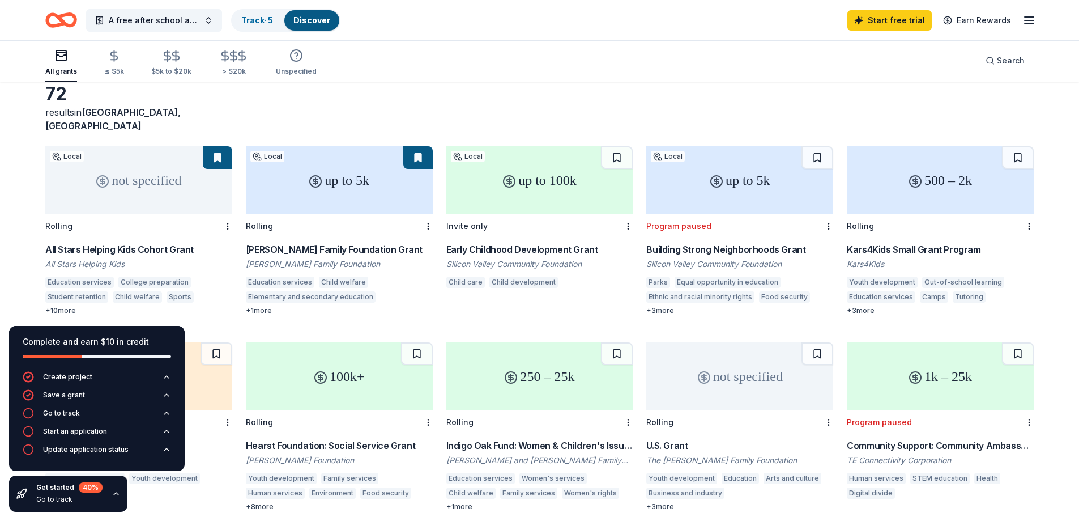
click at [127, 190] on div "not specified" at bounding box center [138, 180] width 187 height 68
click at [342, 168] on div "up to 5k" at bounding box center [339, 180] width 187 height 68
click at [531, 189] on div "up to 100k" at bounding box center [539, 180] width 187 height 68
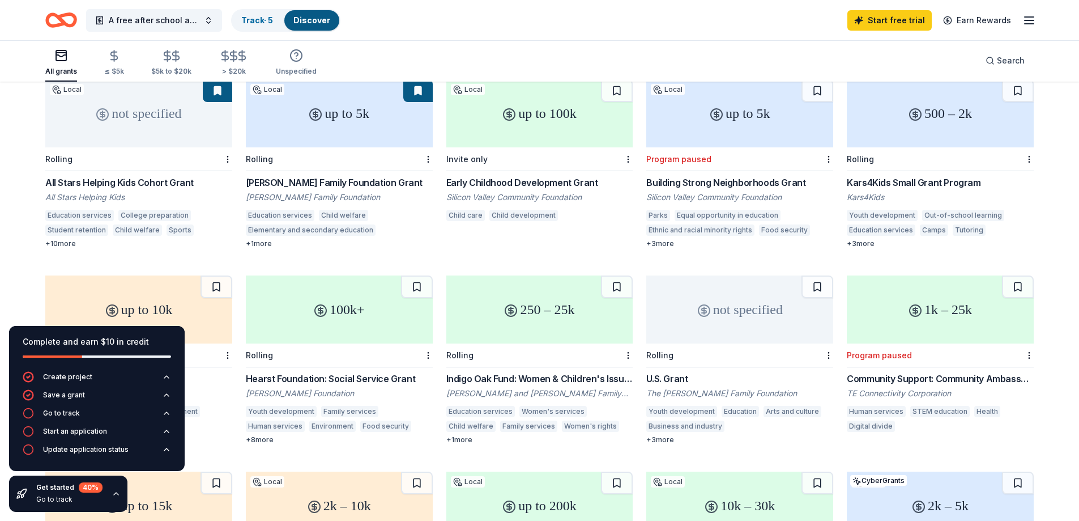
scroll to position [227, 0]
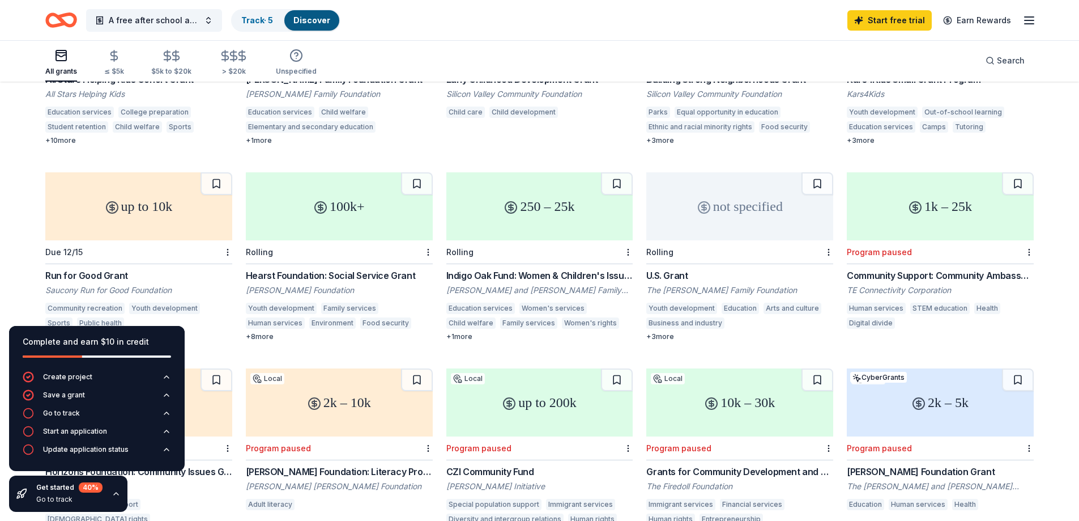
click at [936, 204] on div "1k – 25k" at bounding box center [940, 206] width 187 height 68
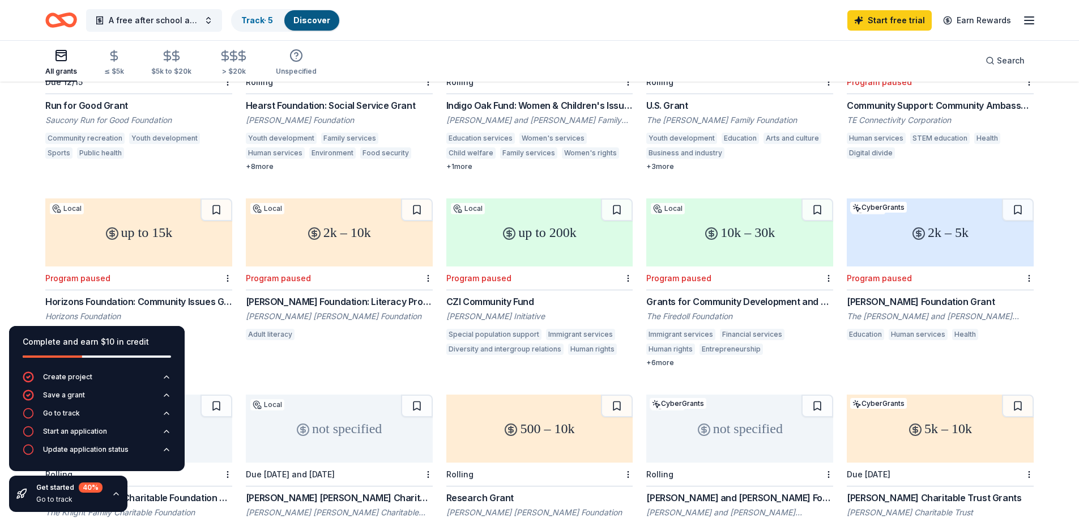
scroll to position [453, 0]
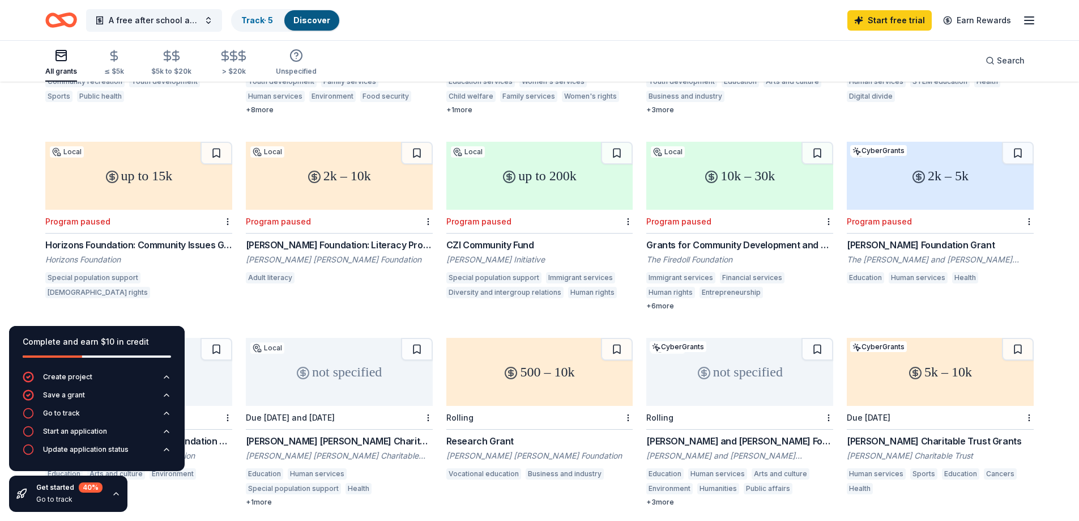
click at [137, 179] on div "up to 15k" at bounding box center [138, 176] width 187 height 68
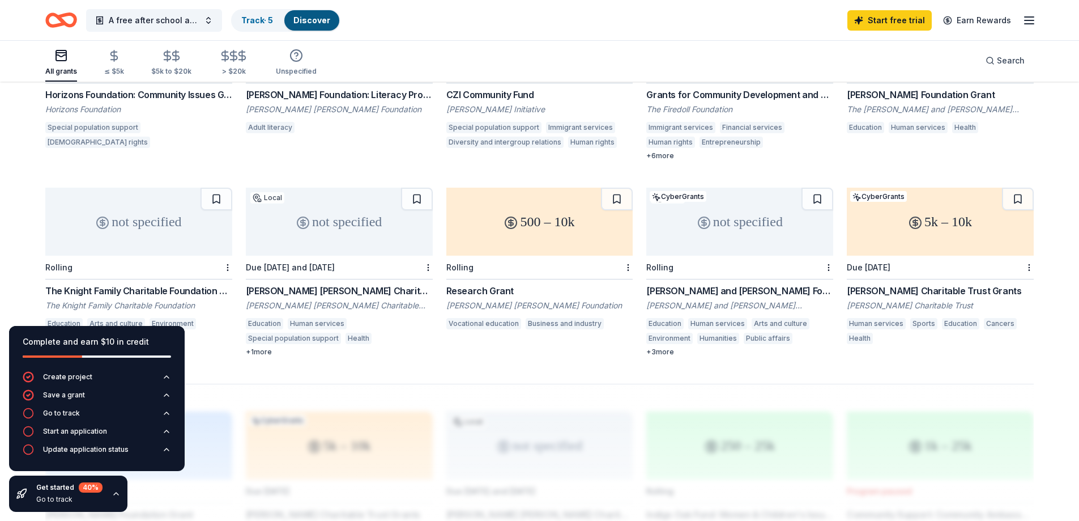
scroll to position [623, 0]
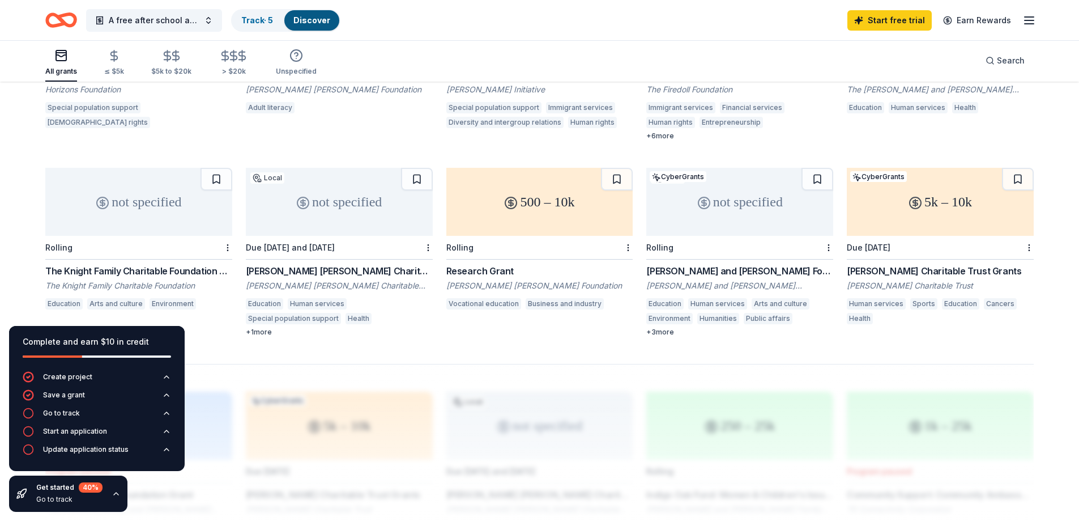
click at [331, 202] on div "not specified" at bounding box center [339, 202] width 187 height 68
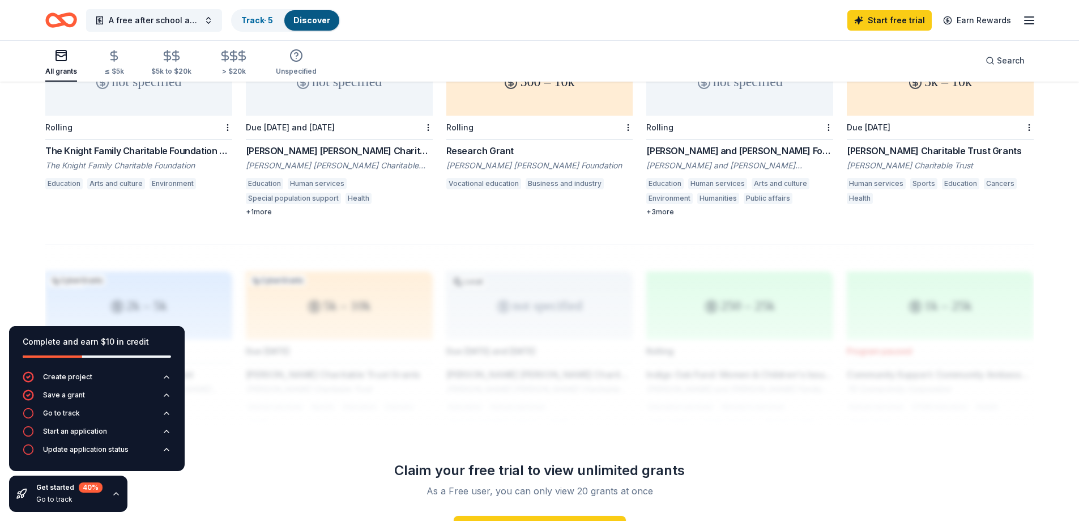
scroll to position [680, 0]
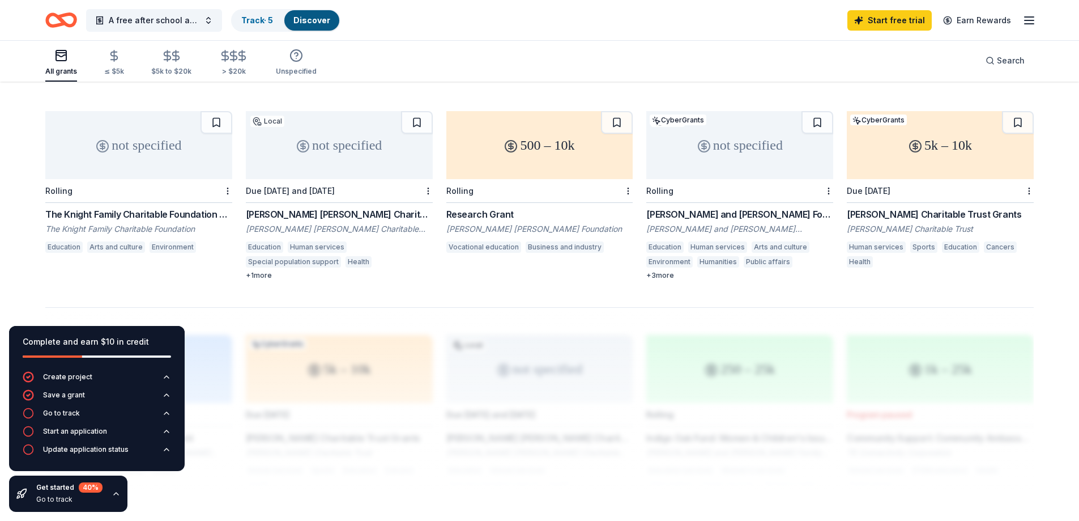
click at [539, 147] on div "500 – 10k" at bounding box center [539, 145] width 187 height 68
click at [736, 152] on div "not specified" at bounding box center [739, 145] width 187 height 68
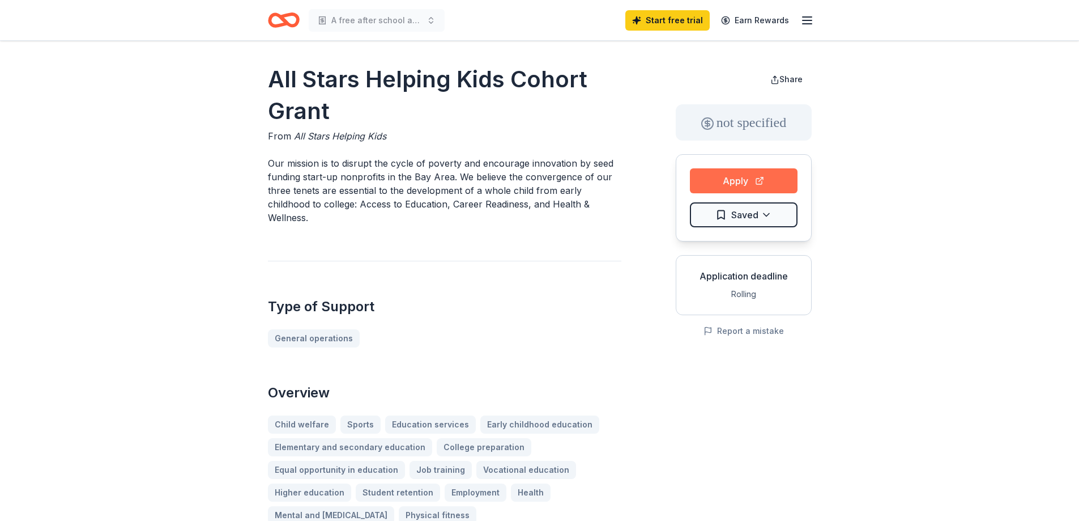
click at [738, 181] on button "Apply" at bounding box center [744, 180] width 108 height 25
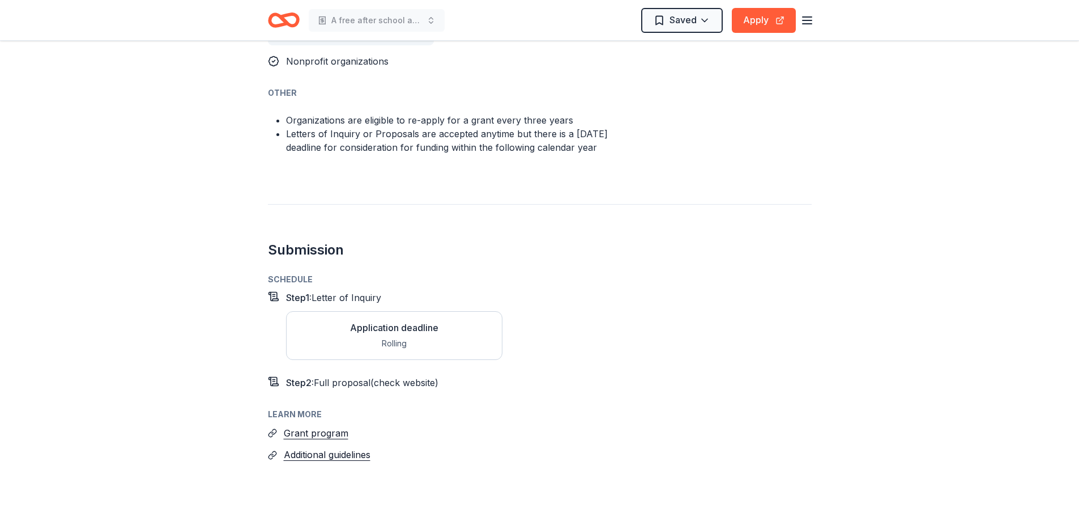
scroll to position [850, 0]
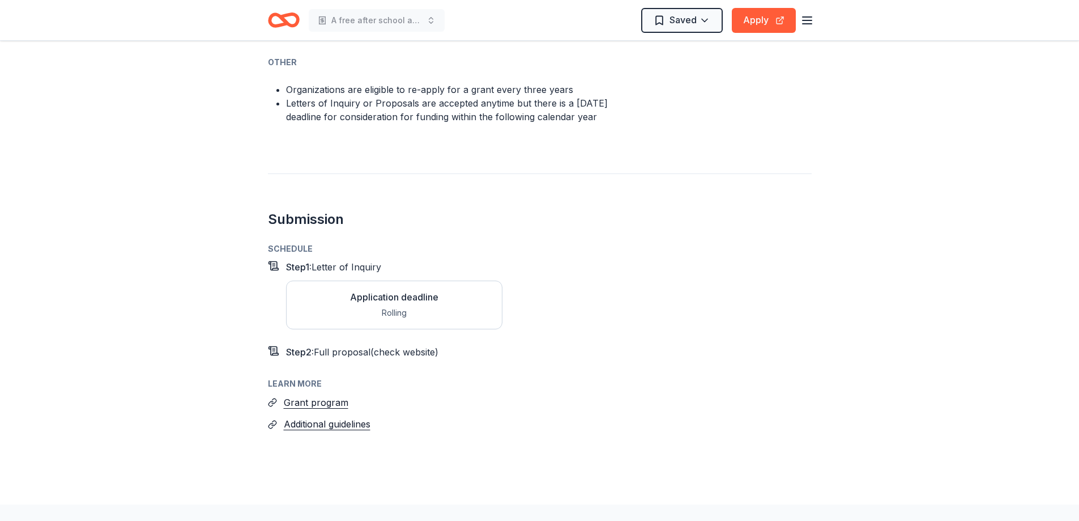
click at [345, 346] on span "Full proposal (check website)" at bounding box center [376, 351] width 125 height 11
click at [299, 346] on span "Step 2 :" at bounding box center [300, 351] width 28 height 11
click at [305, 395] on button "Grant program" at bounding box center [316, 402] width 65 height 15
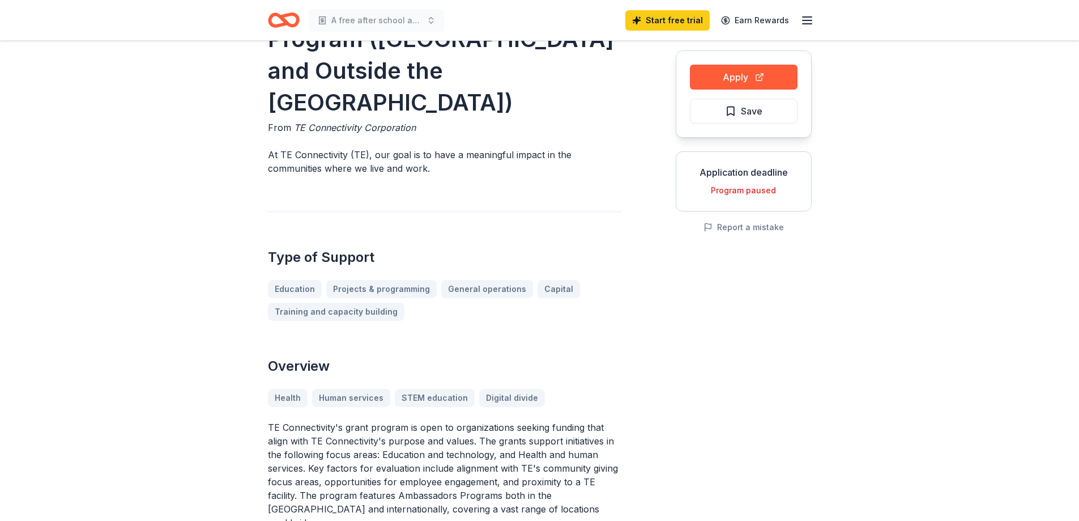
scroll to position [113, 0]
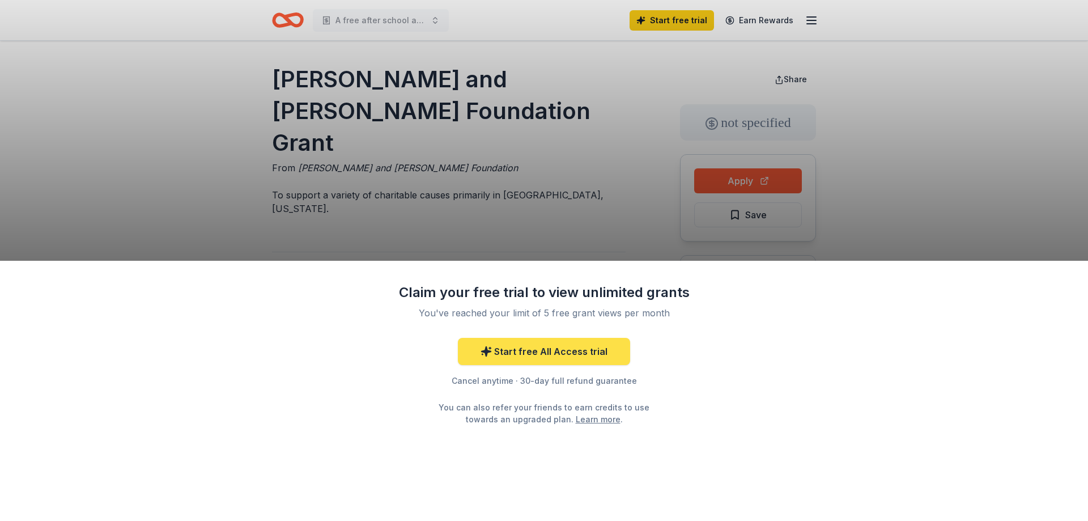
click at [525, 351] on link "Start free All Access trial" at bounding box center [544, 351] width 172 height 27
click at [540, 351] on link "Start free All Access trial" at bounding box center [544, 351] width 172 height 27
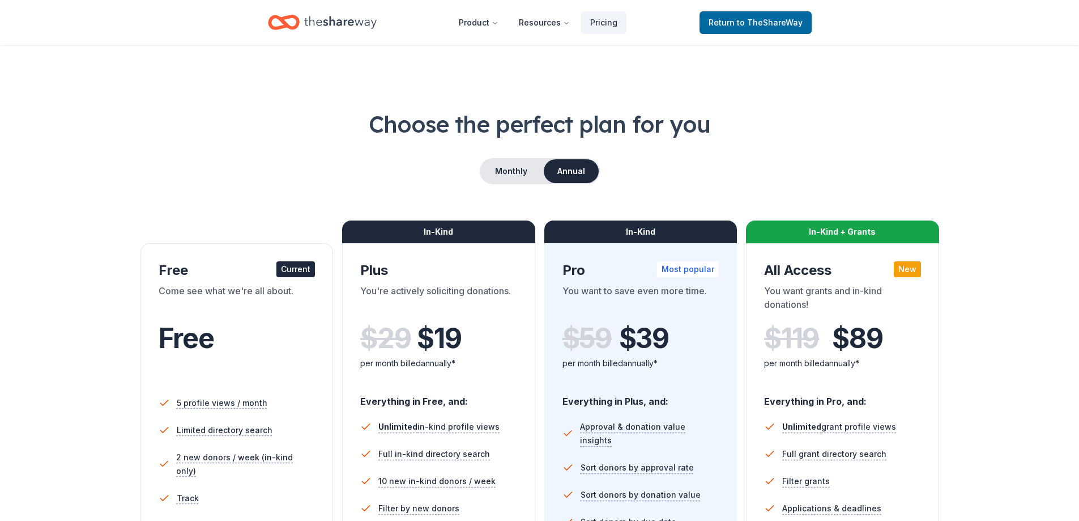
click at [297, 268] on div "Current" at bounding box center [295, 269] width 39 height 16
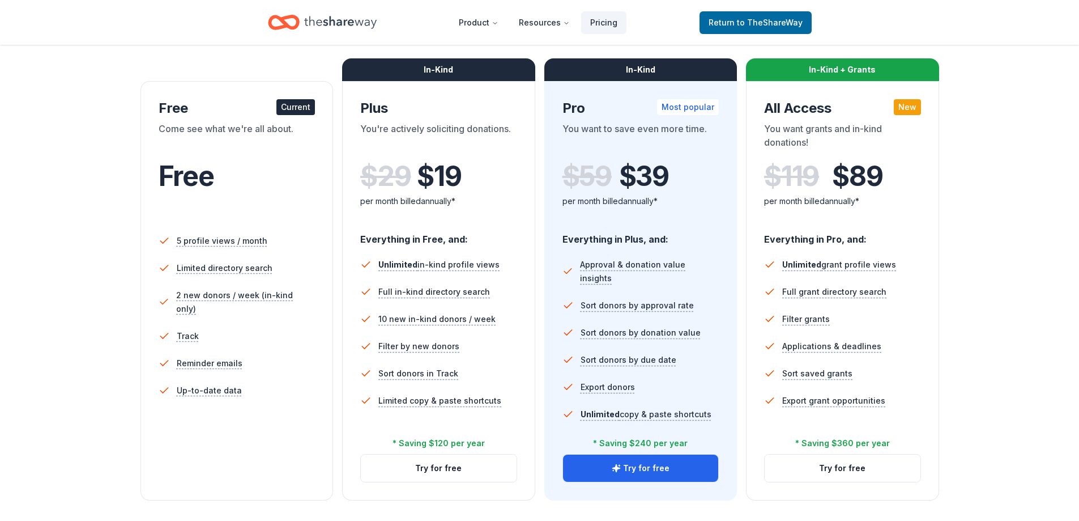
scroll to position [227, 0]
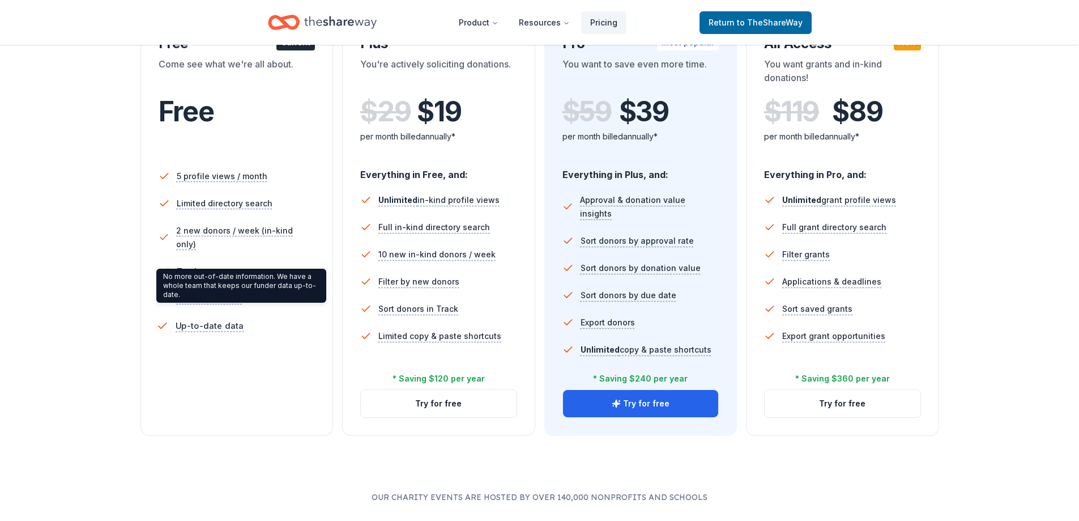
click at [208, 318] on span "Up-to-date data" at bounding box center [209, 325] width 69 height 14
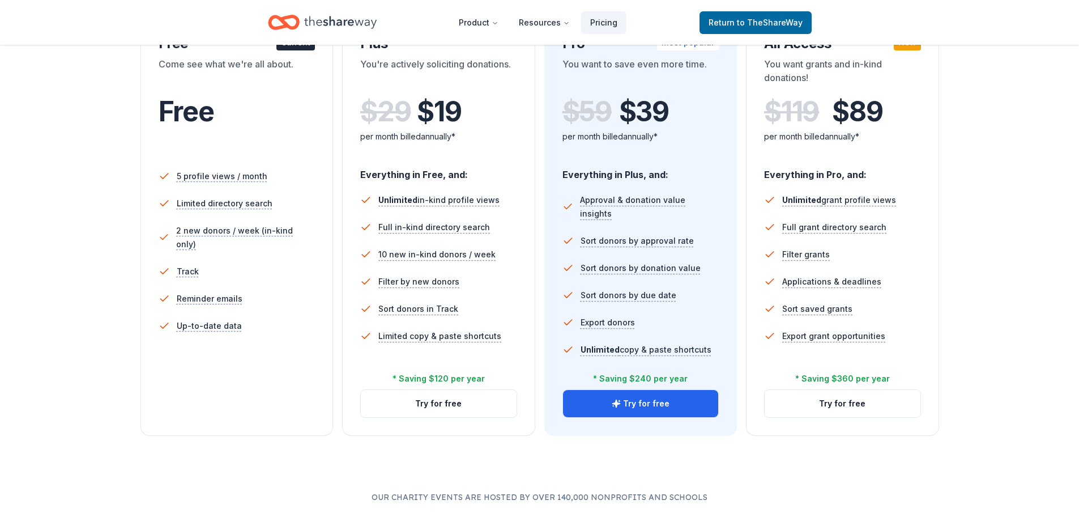
click at [215, 185] on li "5 profile views / month" at bounding box center [237, 176] width 157 height 27
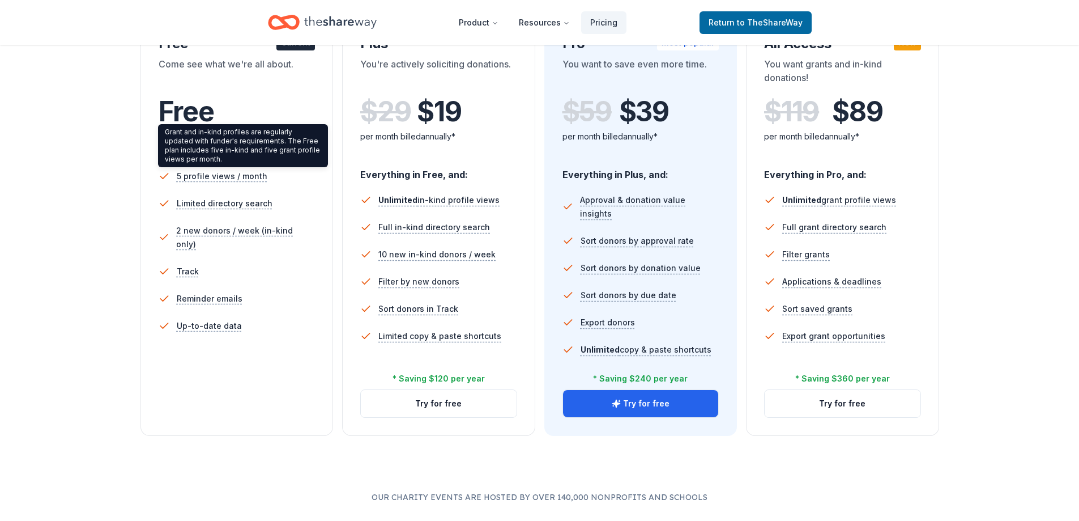
click at [218, 134] on div "Grant and in-kind profiles are regularly updated with funder's requirements. Th…" at bounding box center [243, 145] width 170 height 43
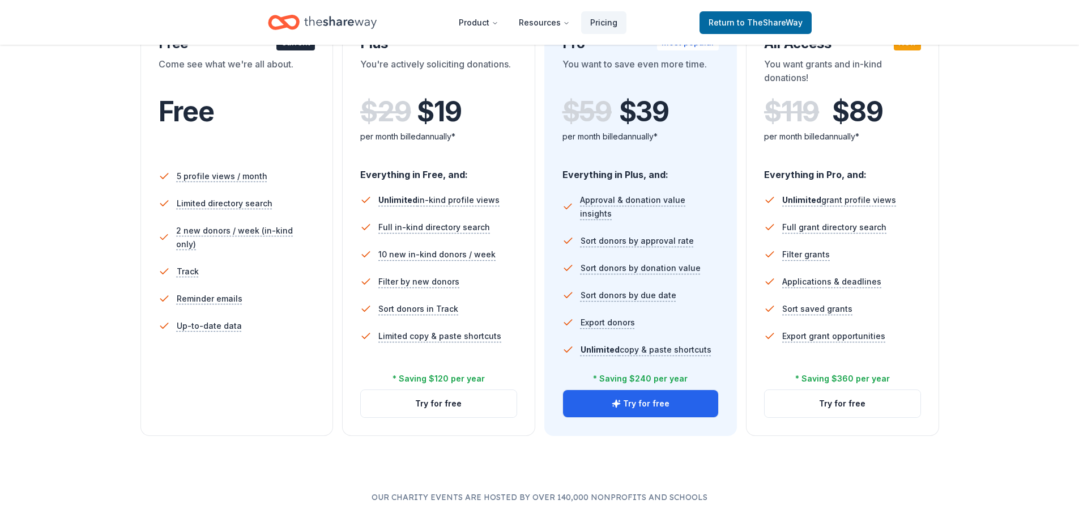
click at [223, 73] on div "Come see what we're all about." at bounding box center [237, 73] width 157 height 32
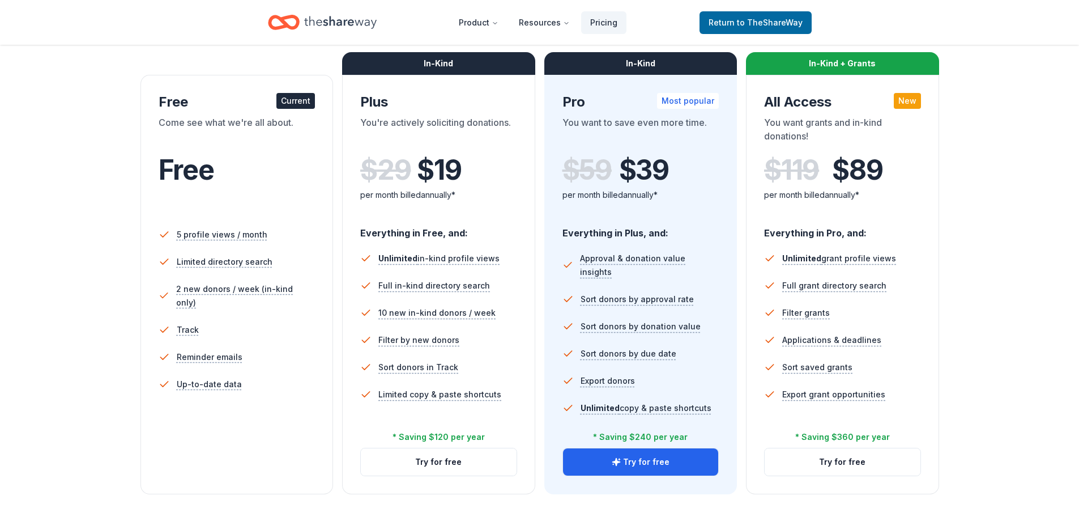
scroll to position [113, 0]
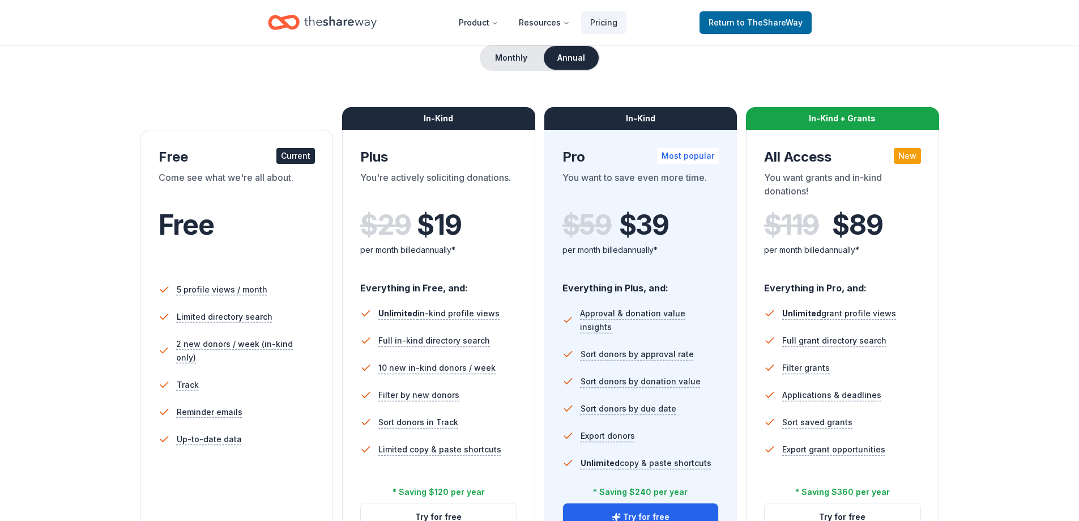
click at [294, 157] on div "Current" at bounding box center [295, 156] width 39 height 16
click at [185, 152] on div "Free Current" at bounding box center [237, 157] width 157 height 18
click at [224, 156] on div "Free Current" at bounding box center [237, 157] width 157 height 18
click at [515, 58] on button "Monthly" at bounding box center [511, 58] width 61 height 24
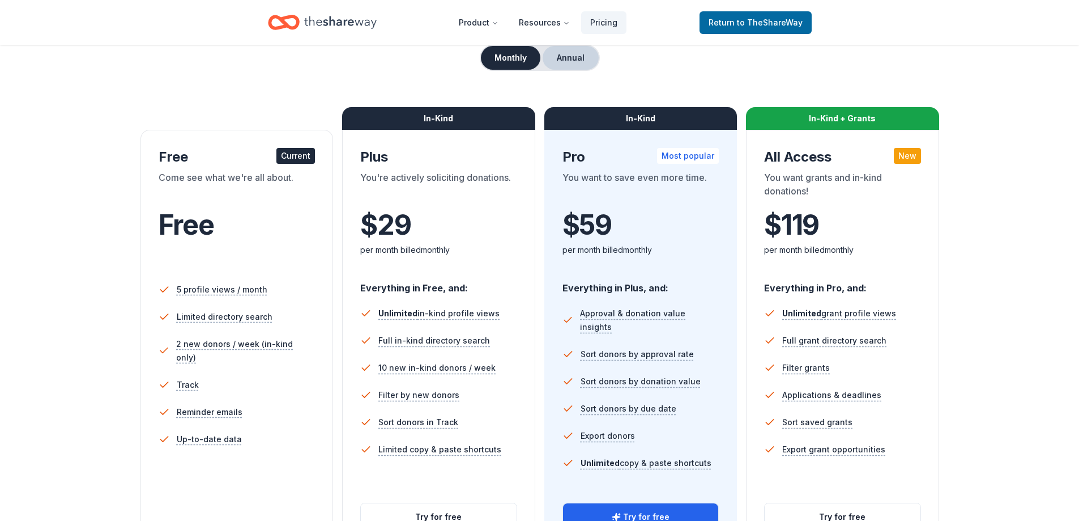
click at [565, 54] on button "Annual" at bounding box center [571, 58] width 56 height 24
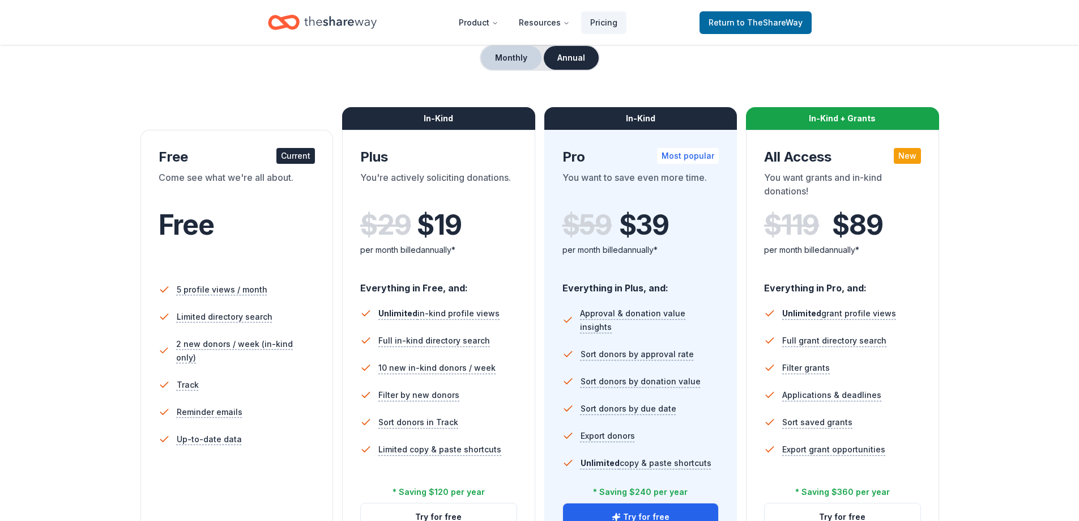
click at [516, 54] on button "Monthly" at bounding box center [511, 58] width 61 height 24
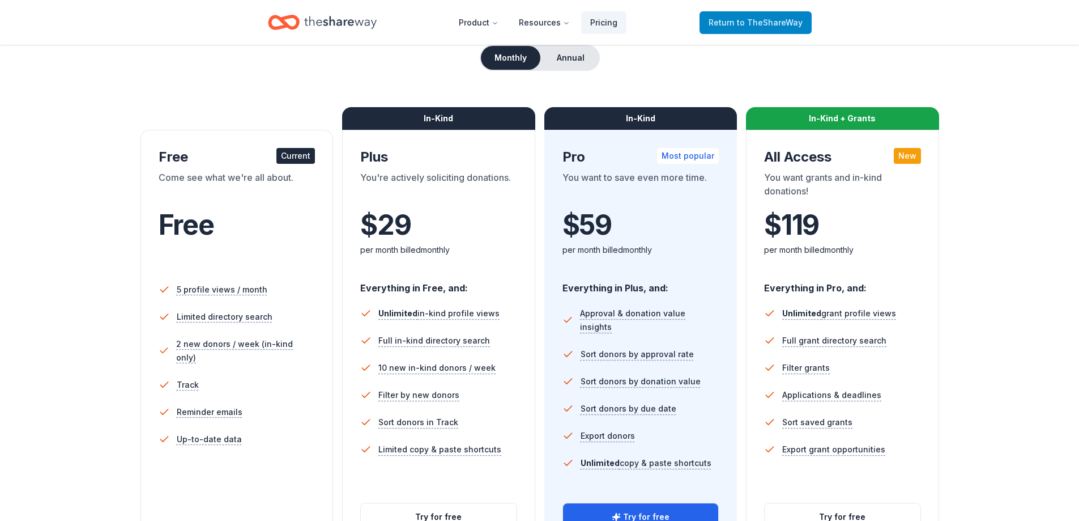
click at [744, 20] on span "to TheShareWay" at bounding box center [770, 23] width 66 height 10
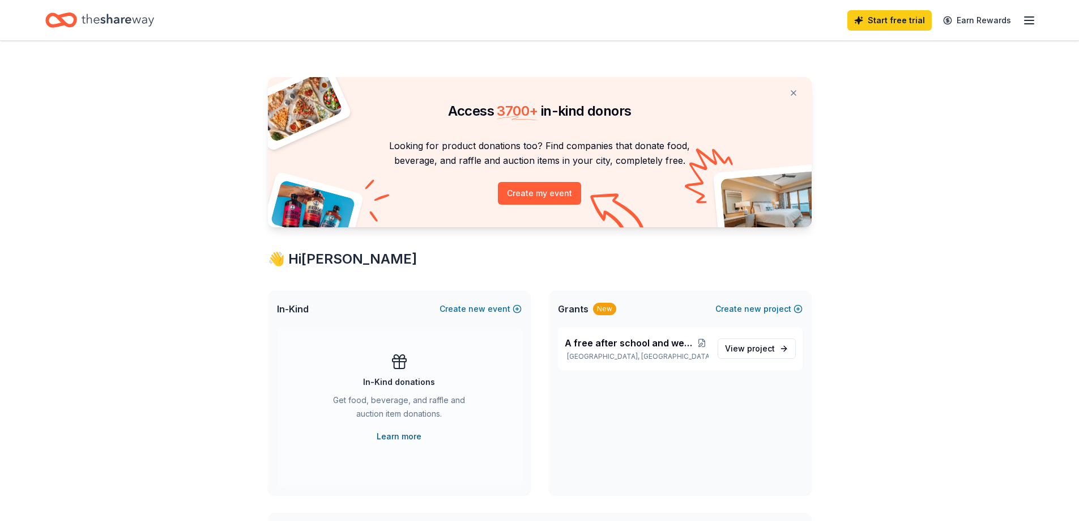
click at [402, 437] on link "Learn more" at bounding box center [399, 436] width 45 height 14
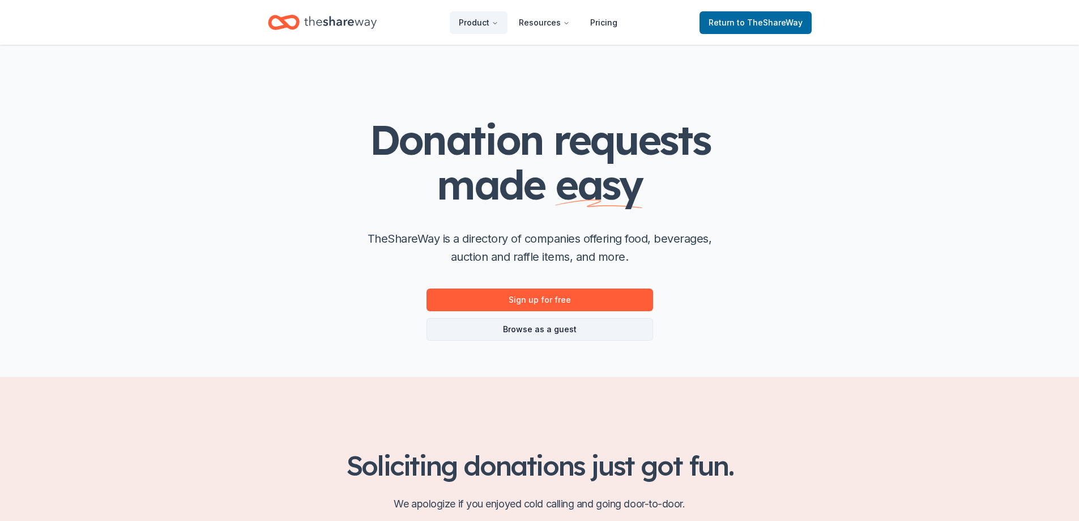
click at [535, 329] on link "Browse as a guest" at bounding box center [540, 329] width 227 height 23
click at [537, 326] on link "Browse as a guest" at bounding box center [540, 329] width 227 height 23
click at [538, 329] on link "Browse as a guest" at bounding box center [540, 329] width 227 height 23
click at [542, 297] on link "Sign up for free" at bounding box center [540, 299] width 227 height 23
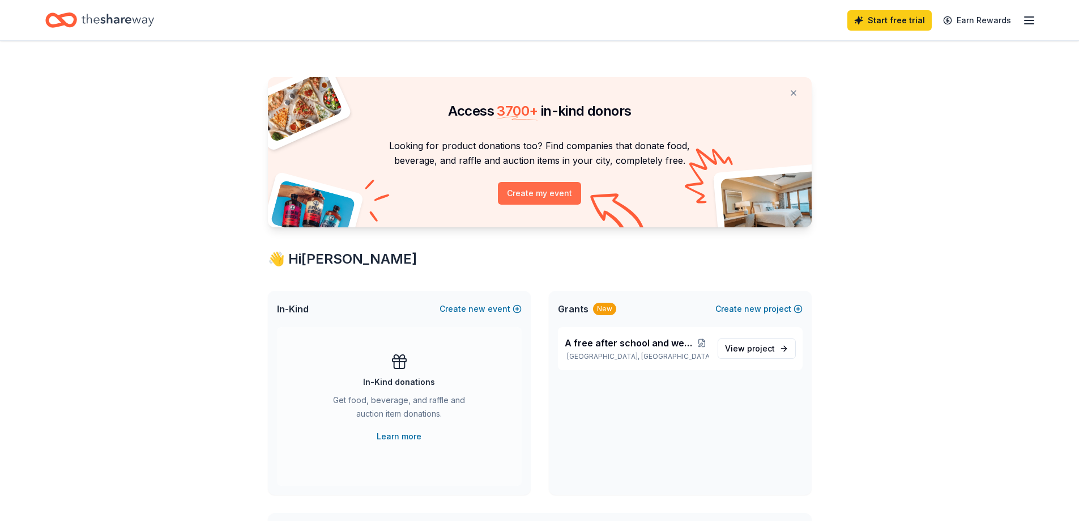
click at [538, 193] on button "Create my event" at bounding box center [539, 193] width 83 height 23
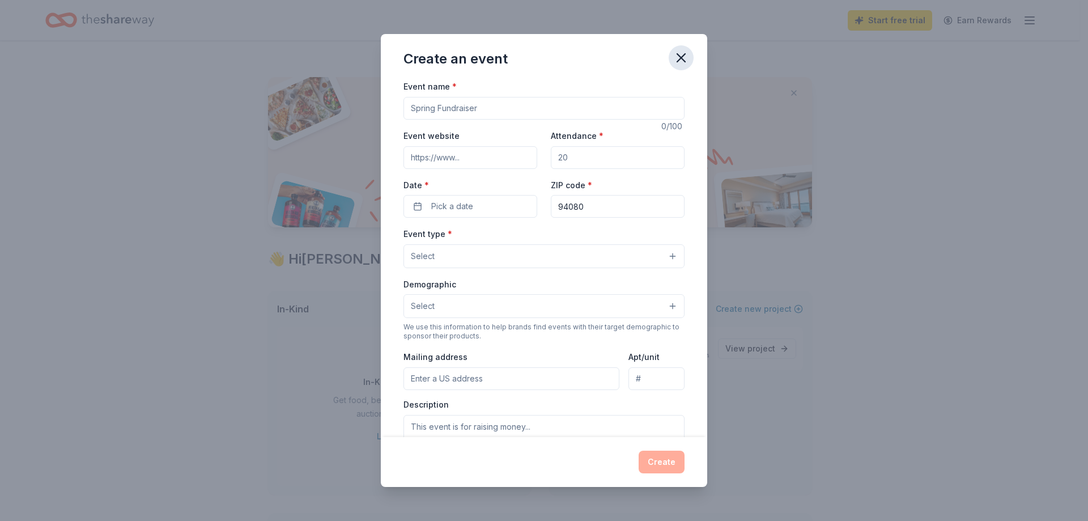
click at [678, 58] on icon "button" at bounding box center [681, 58] width 16 height 16
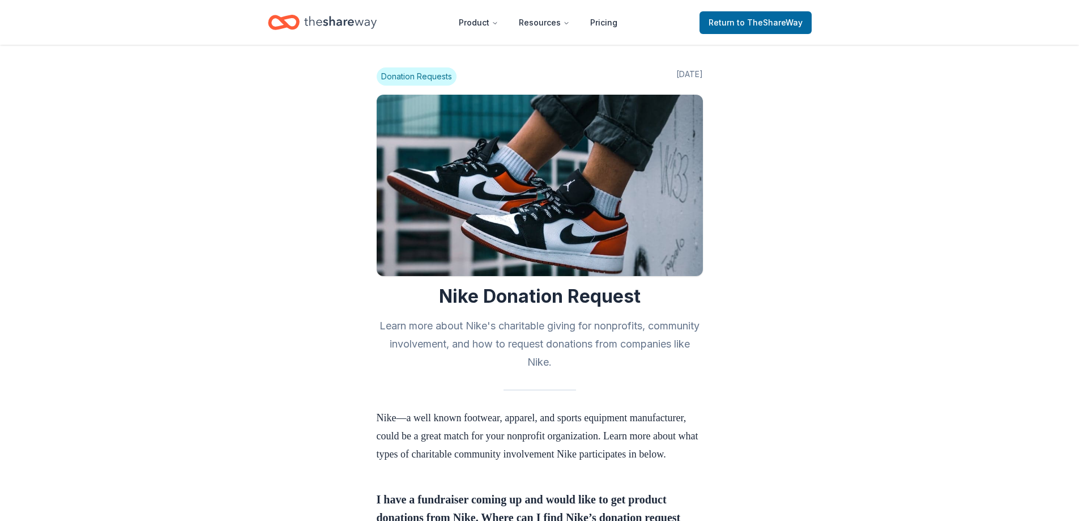
scroll to position [566, 0]
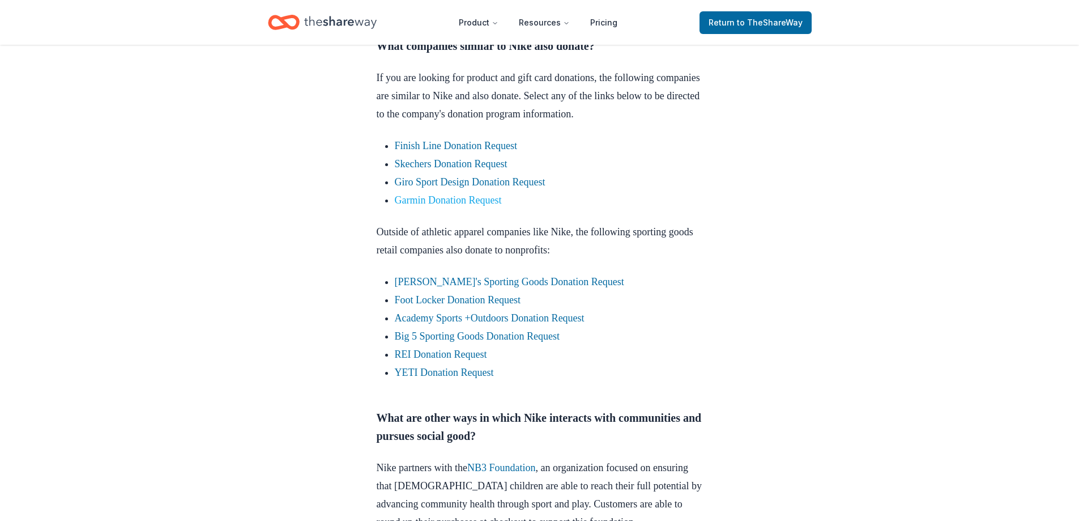
click at [438, 206] on link "Garmin Donation Request" at bounding box center [448, 199] width 107 height 11
click at [454, 206] on link "Garmin Donation Request" at bounding box center [448, 199] width 107 height 11
click at [479, 206] on link "Garmin Donation Request" at bounding box center [448, 199] width 107 height 11
click at [446, 206] on link "Garmin Donation Request" at bounding box center [448, 199] width 107 height 11
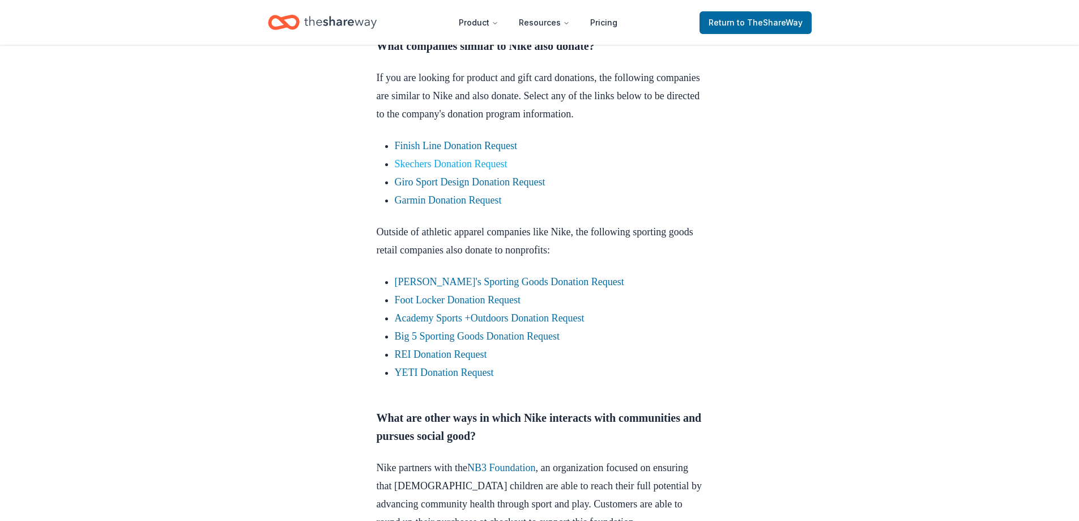
click at [442, 169] on link "Skechers Donation Request" at bounding box center [451, 163] width 113 height 11
click at [462, 169] on link "Skechers Donation Request" at bounding box center [451, 163] width 113 height 11
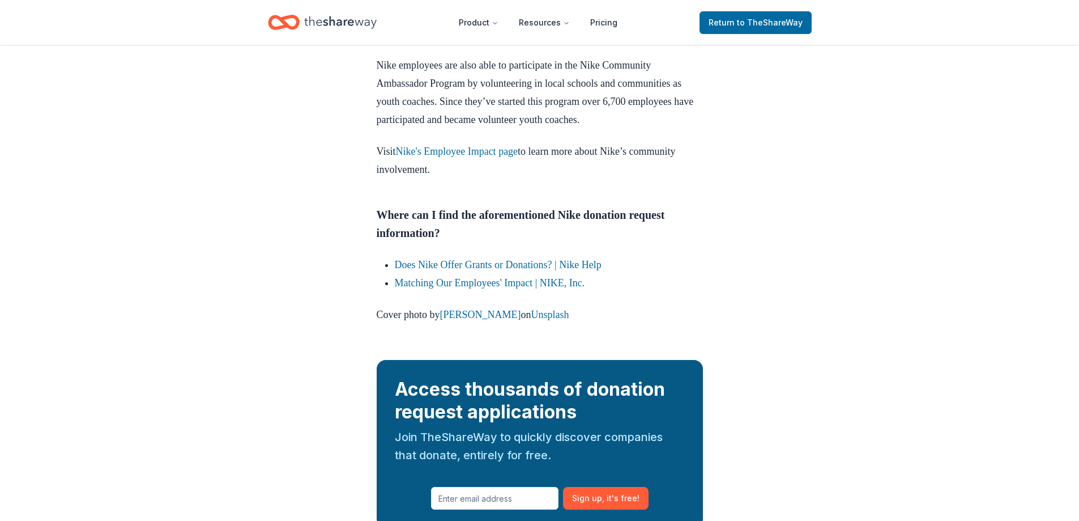
scroll to position [1343, 0]
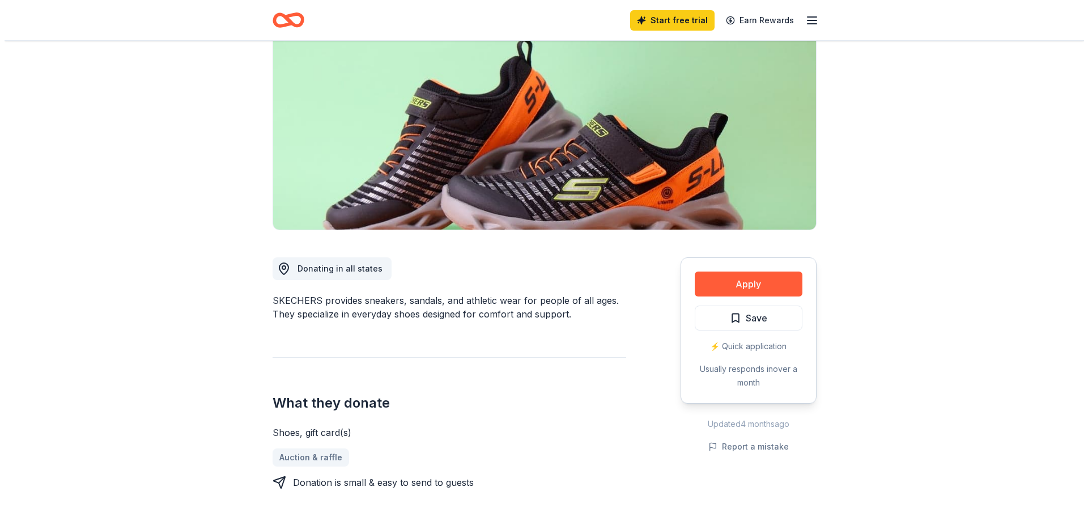
scroll to position [283, 0]
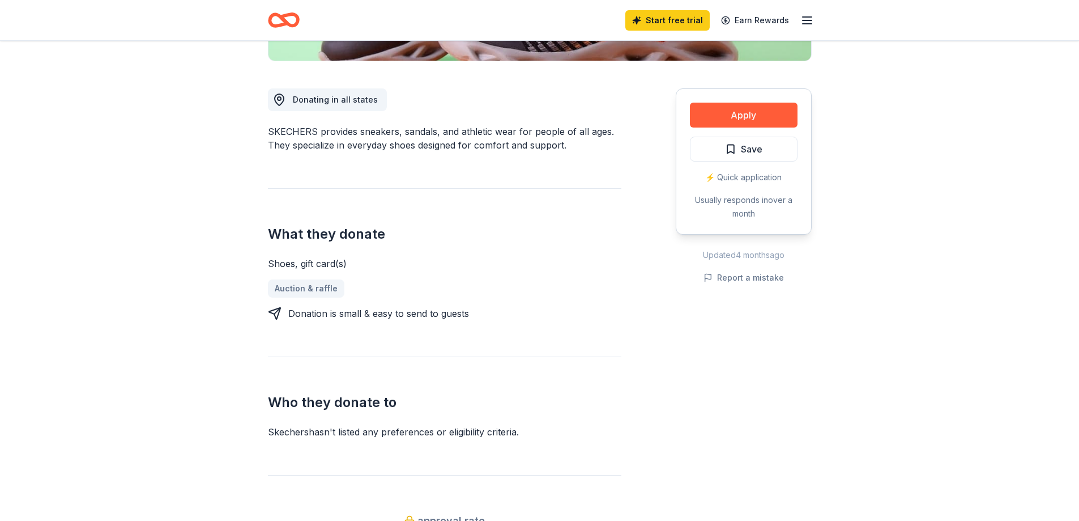
click at [325, 289] on div "Auction & raffle" at bounding box center [444, 288] width 353 height 18
click at [752, 110] on button "Apply" at bounding box center [744, 115] width 108 height 25
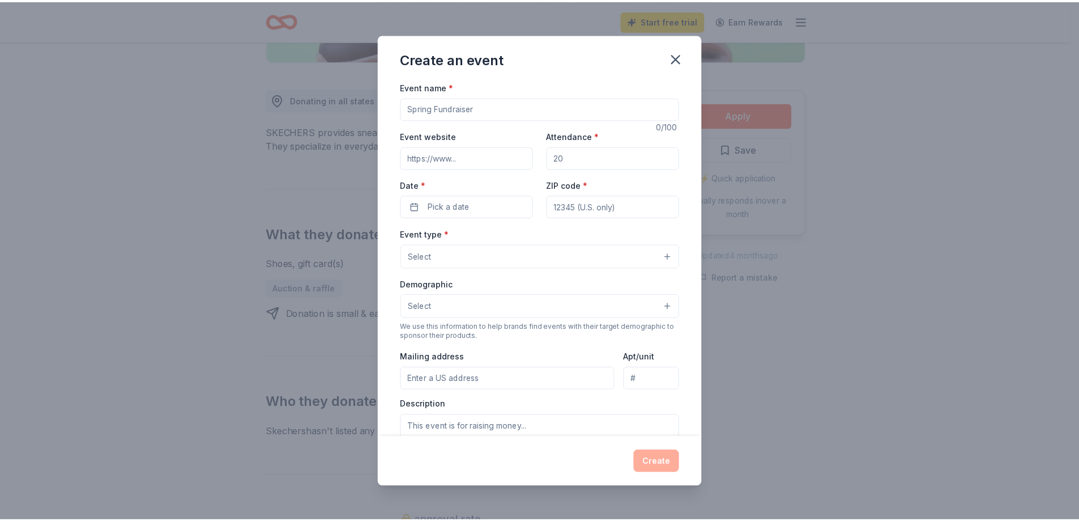
scroll to position [113, 0]
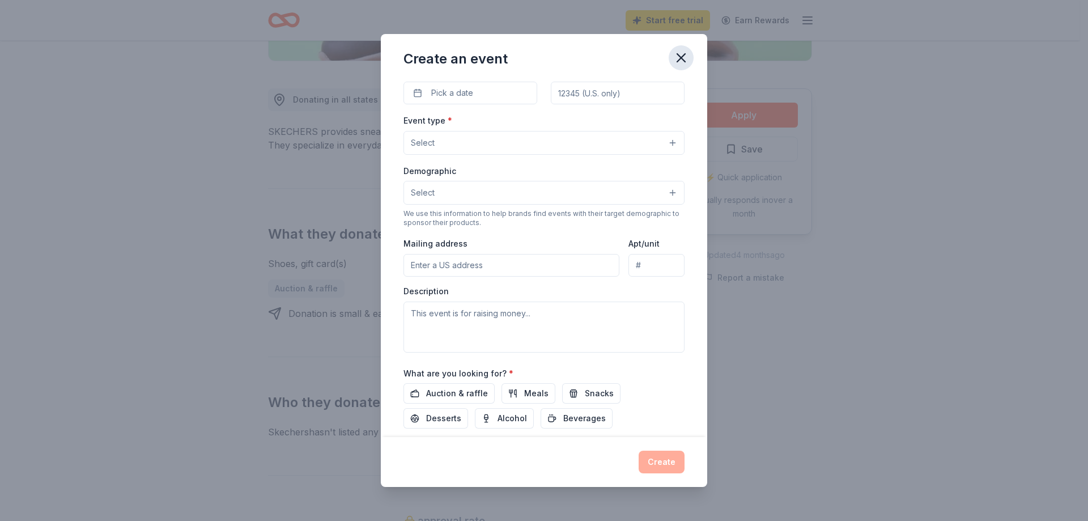
click at [684, 56] on icon "button" at bounding box center [681, 58] width 8 height 8
